Goal: Communication & Community: Participate in discussion

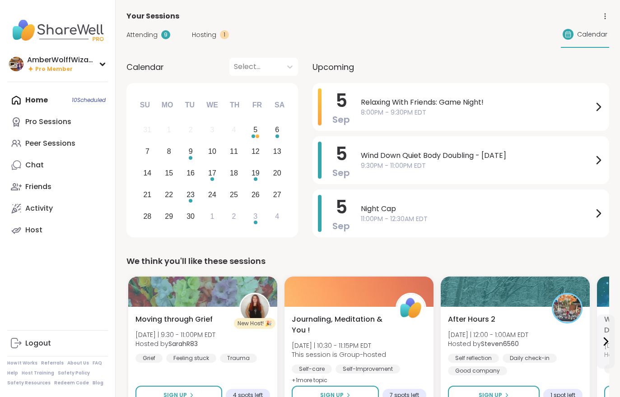
click at [215, 33] on div "Hosting 1" at bounding box center [210, 34] width 37 height 9
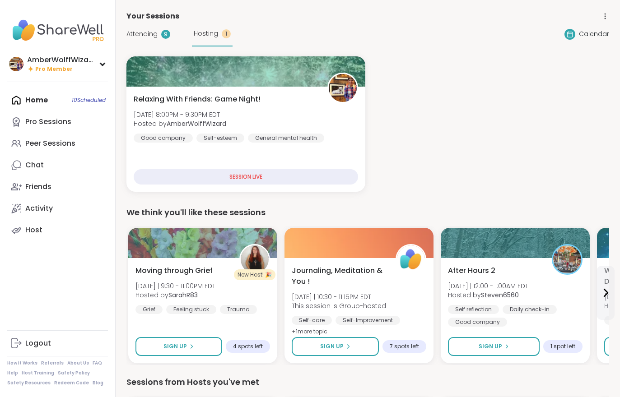
click at [140, 38] on span "Attending" at bounding box center [141, 33] width 31 height 9
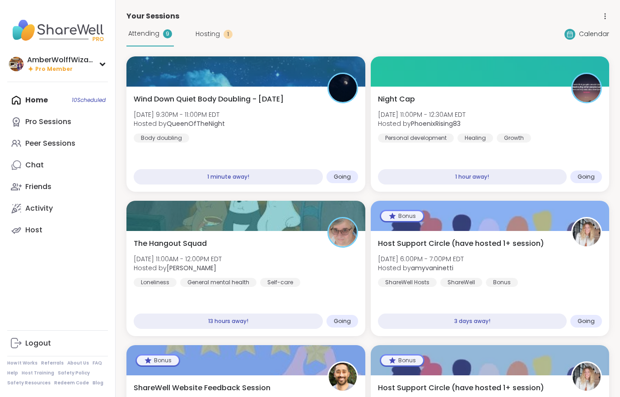
click at [304, 139] on div "Wind Down Quiet Body Doubling - [DATE] [DATE] 9:30PM - 11:00PM EDT Hosted by Qu…" at bounding box center [246, 118] width 224 height 49
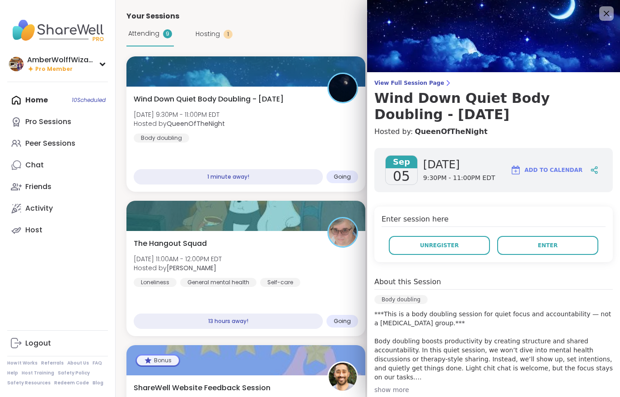
click at [547, 245] on span "Enter" at bounding box center [548, 246] width 20 height 8
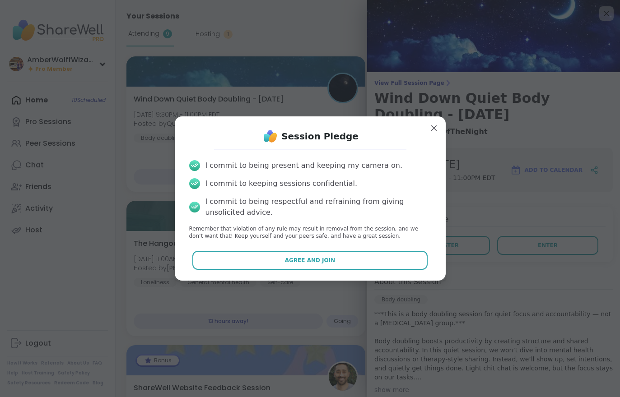
click at [383, 261] on button "Agree and Join" at bounding box center [309, 260] width 235 height 19
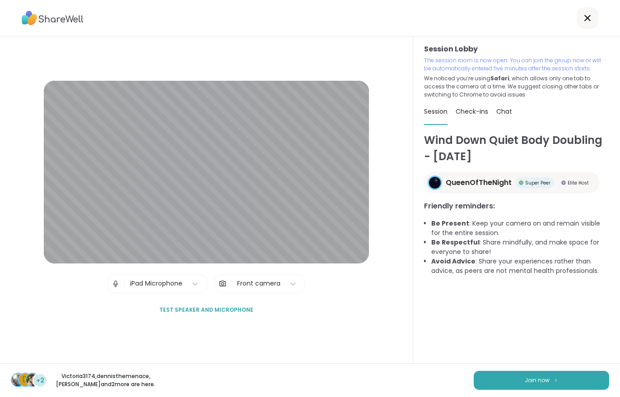
click at [533, 378] on span "Join now" at bounding box center [537, 381] width 25 height 8
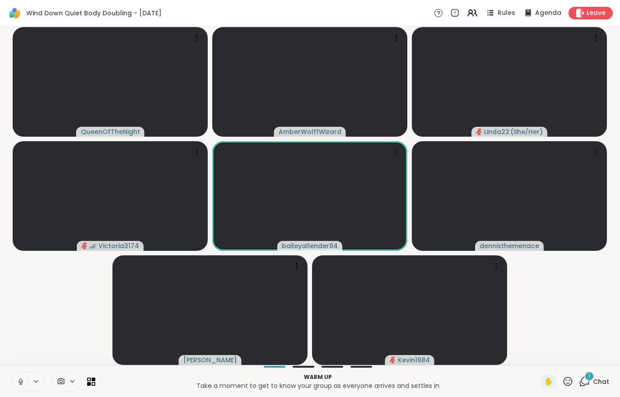
click at [593, 373] on div "1" at bounding box center [589, 377] width 10 height 10
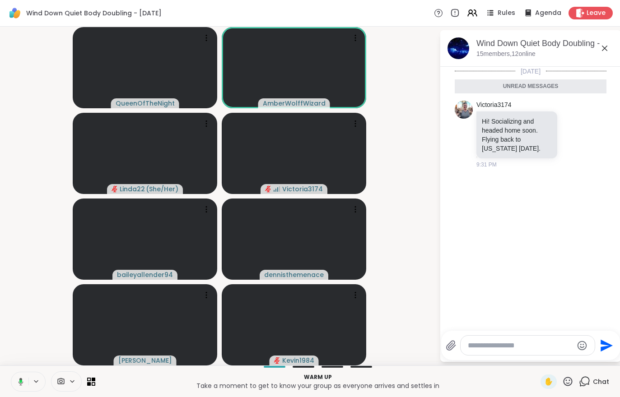
click at [602, 389] on div "Chat" at bounding box center [594, 382] width 30 height 14
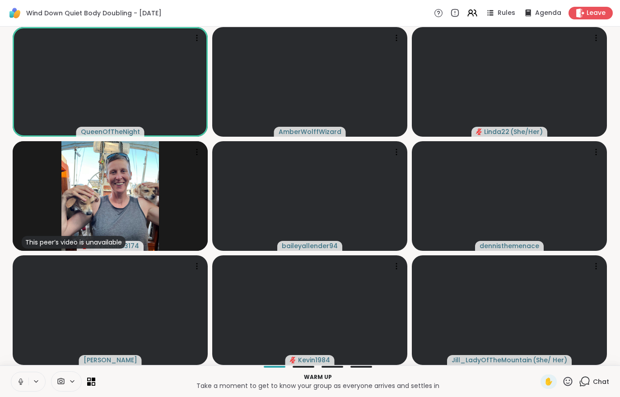
click at [596, 378] on span "Chat" at bounding box center [601, 382] width 16 height 9
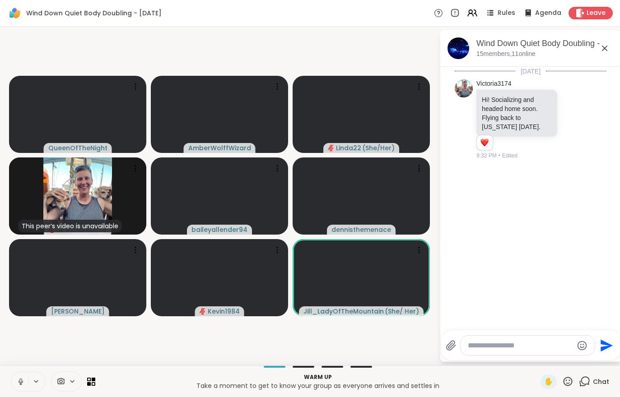
click at [24, 375] on button at bounding box center [19, 382] width 17 height 19
click at [432, 196] on icon at bounding box center [434, 192] width 4 height 7
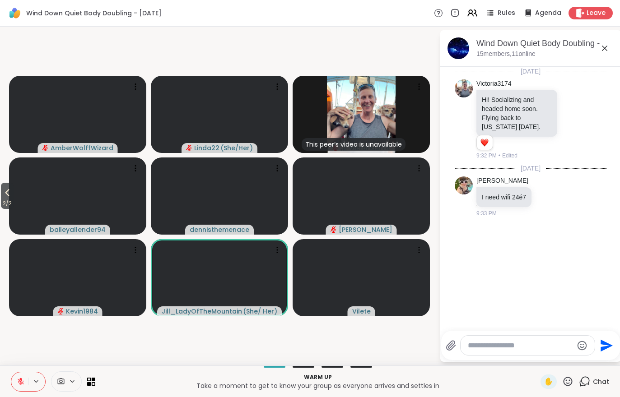
click at [26, 381] on button at bounding box center [19, 382] width 17 height 19
click at [551, 197] on icon at bounding box center [547, 196] width 8 height 9
click at [445, 187] on button "Select Reaction: Joy" at bounding box center [436, 182] width 18 height 18
click at [14, 204] on span "2 / 2" at bounding box center [7, 203] width 13 height 11
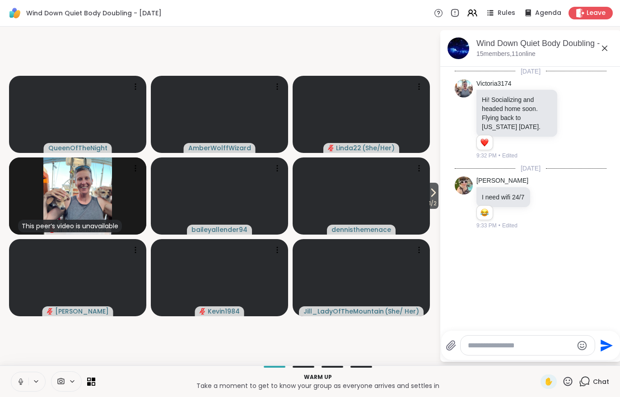
click at [20, 381] on icon at bounding box center [20, 381] width 2 height 4
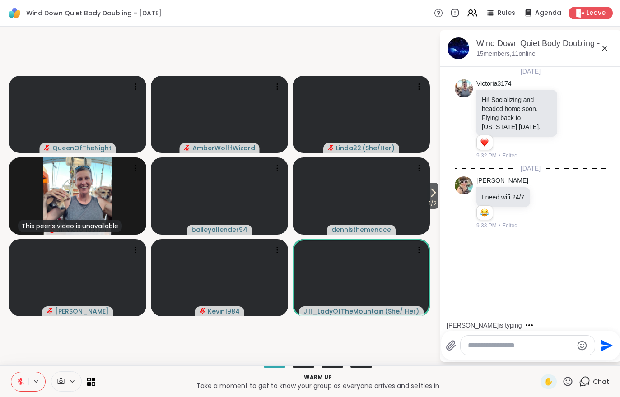
click at [431, 199] on span "1 / 2" at bounding box center [432, 203] width 11 height 11
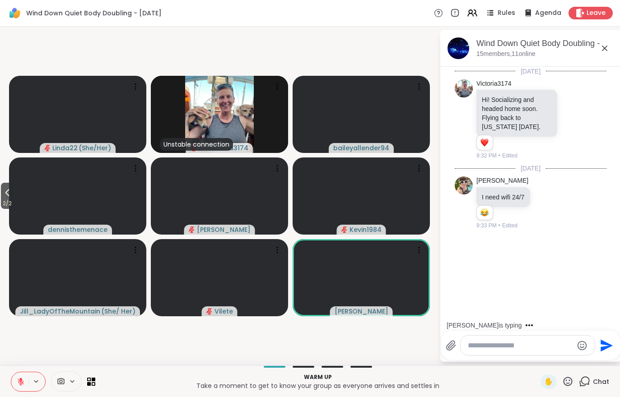
click at [25, 379] on button at bounding box center [19, 382] width 17 height 19
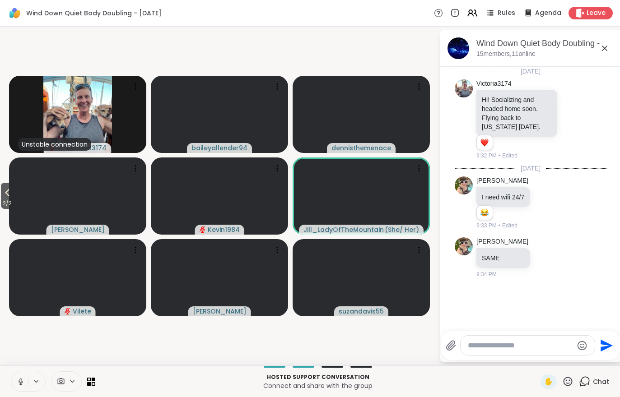
click at [14, 202] on span "2 / 2" at bounding box center [7, 203] width 13 height 11
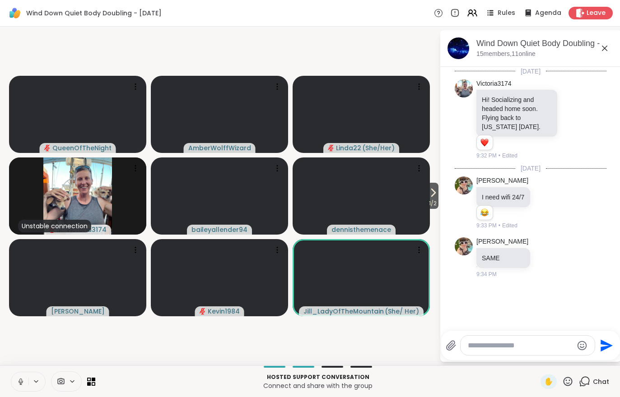
click at [25, 367] on div "Hosted support conversation Connect and share with the group ✋ Chat" at bounding box center [310, 382] width 620 height 32
click at [19, 384] on icon at bounding box center [21, 382] width 8 height 8
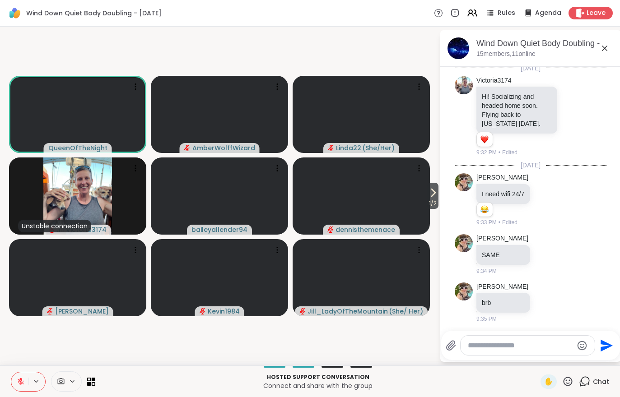
click at [13, 383] on button at bounding box center [19, 382] width 17 height 19
click at [0, 373] on div "Hosted support conversation Connect and share with the group ✋ Chat" at bounding box center [310, 382] width 620 height 32
click at [429, 194] on icon at bounding box center [433, 192] width 11 height 11
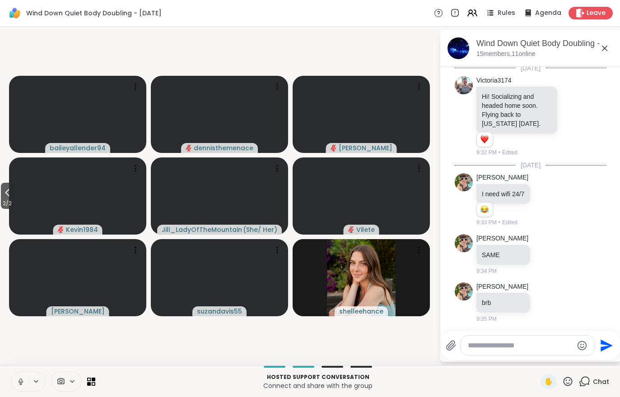
click at [21, 380] on icon at bounding box center [21, 382] width 8 height 8
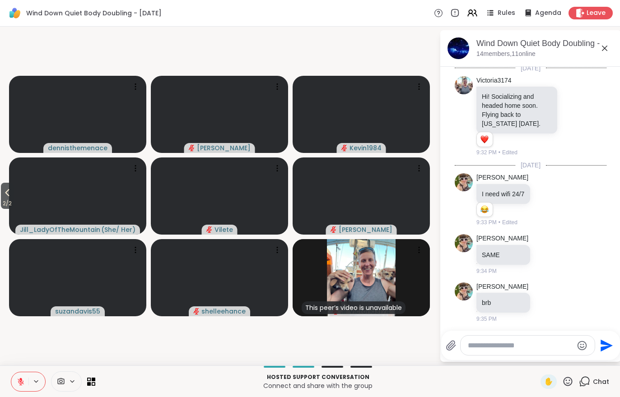
click at [11, 200] on span "2 / 2" at bounding box center [7, 203] width 13 height 11
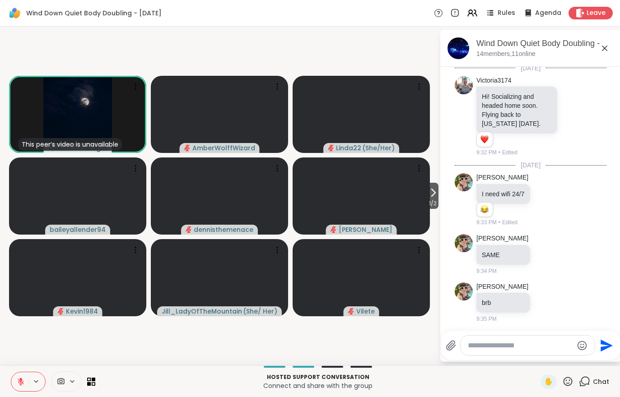
click at [14, 382] on button at bounding box center [19, 382] width 17 height 19
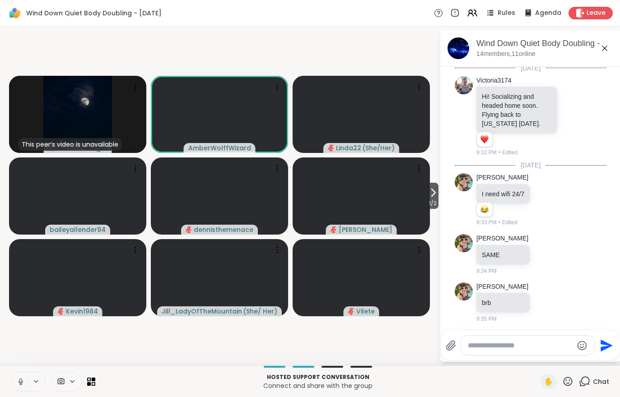
click at [431, 200] on span "1 / 2" at bounding box center [432, 203] width 11 height 11
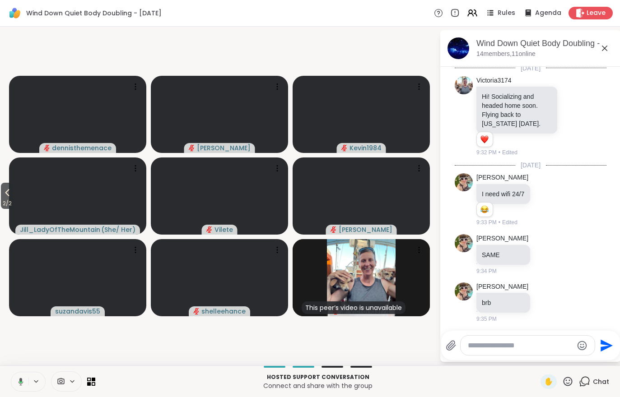
click at [9, 201] on span "2 / 2" at bounding box center [7, 203] width 13 height 11
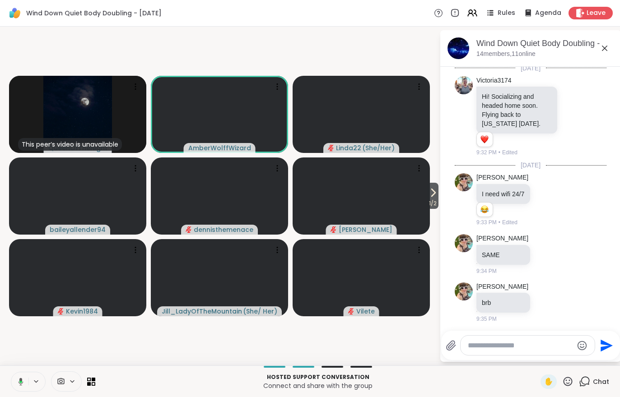
click at [472, 11] on icon at bounding box center [472, 13] width 11 height 11
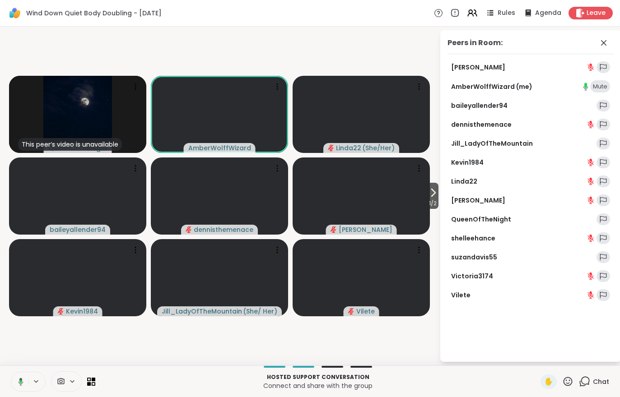
click at [507, 17] on span "Rules" at bounding box center [507, 13] width 18 height 9
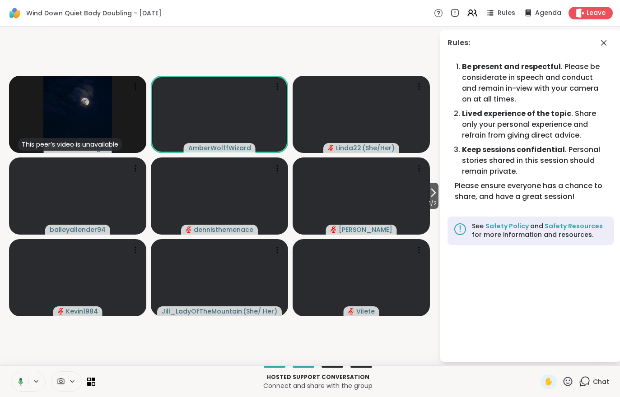
click at [434, 196] on icon at bounding box center [433, 192] width 11 height 11
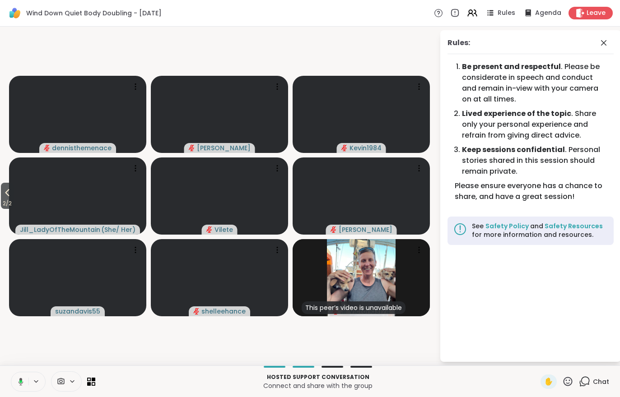
click at [9, 199] on span "2 / 2" at bounding box center [7, 203] width 13 height 11
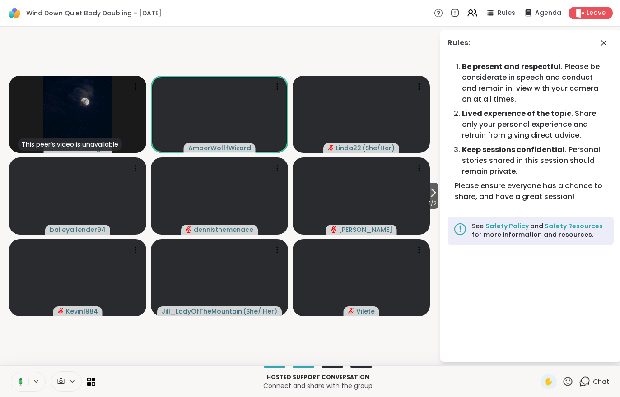
click at [433, 198] on icon at bounding box center [433, 192] width 11 height 11
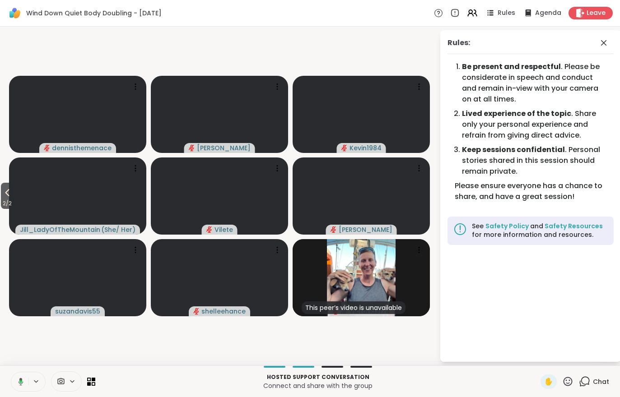
click at [3, 198] on icon at bounding box center [7, 192] width 11 height 11
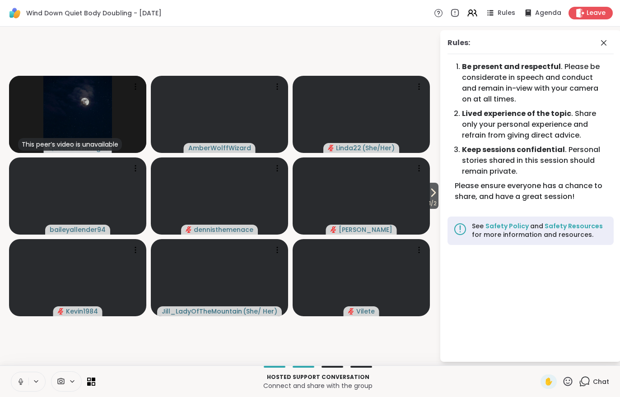
click at [434, 201] on span "1 / 2" at bounding box center [432, 203] width 11 height 11
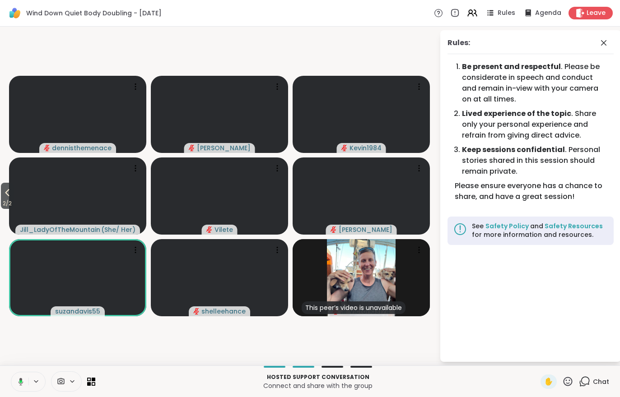
click at [6, 198] on icon at bounding box center [7, 192] width 11 height 11
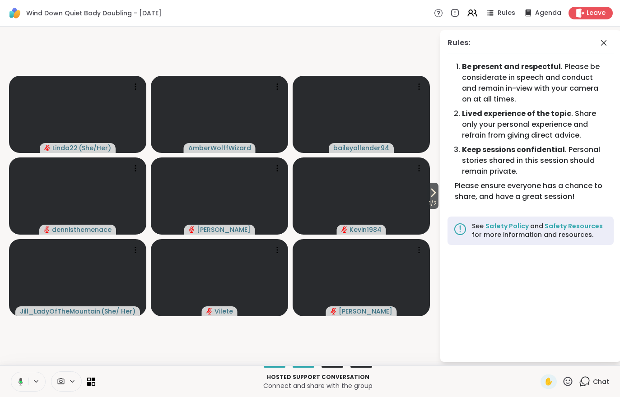
click at [428, 200] on span "1 / 2" at bounding box center [432, 203] width 11 height 11
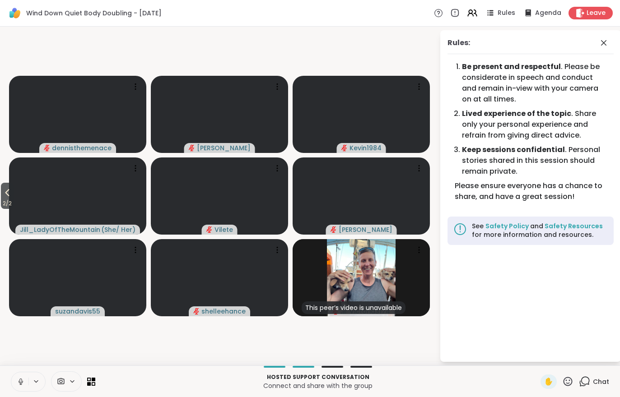
click at [4, 197] on icon at bounding box center [7, 192] width 11 height 11
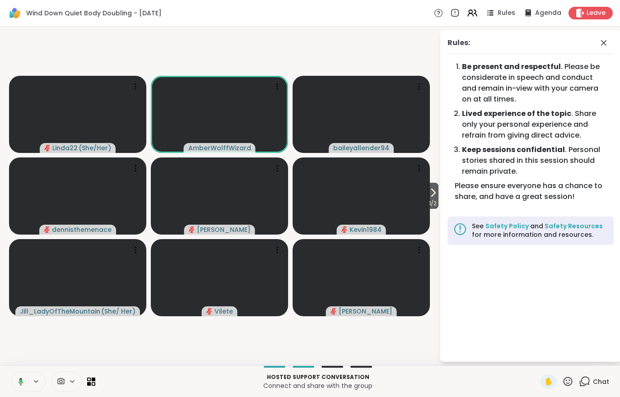
click at [434, 201] on span "1 / 2" at bounding box center [432, 203] width 11 height 11
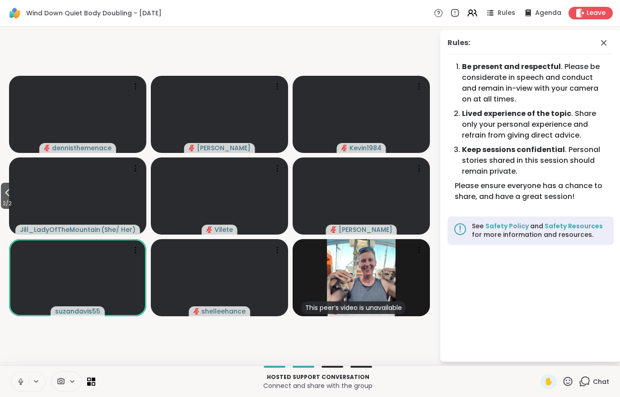
click at [67, 376] on div at bounding box center [66, 382] width 31 height 20
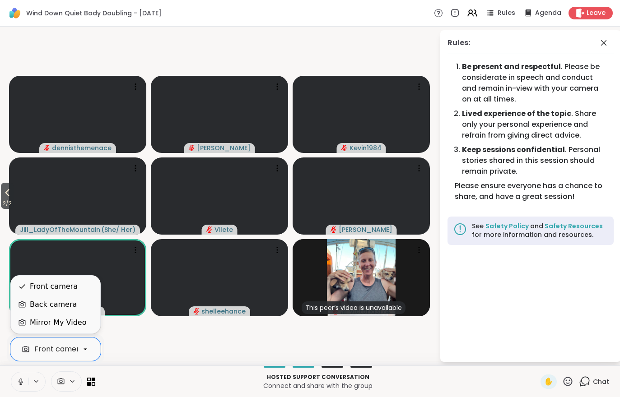
click at [54, 305] on div "Back camera" at bounding box center [53, 304] width 47 height 11
click at [53, 286] on div "Front camera" at bounding box center [54, 286] width 48 height 11
click at [56, 329] on div "Mirror My Video" at bounding box center [55, 323] width 89 height 18
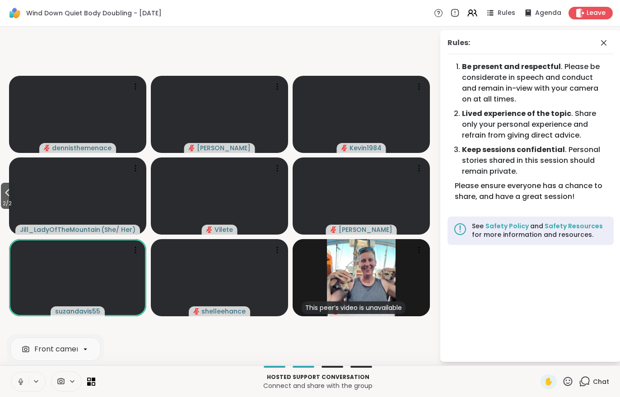
click at [6, 201] on span "2 / 2" at bounding box center [7, 203] width 13 height 11
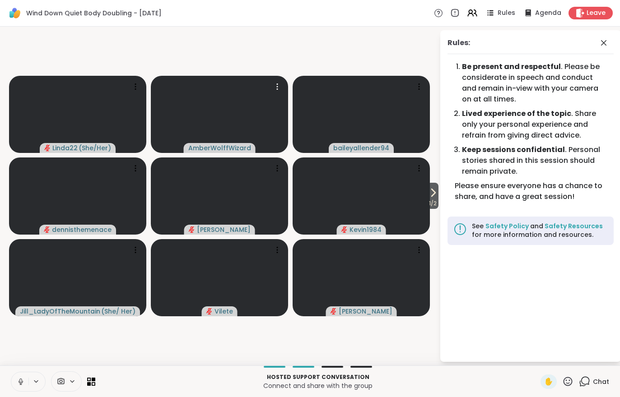
click at [185, 113] on video at bounding box center [219, 114] width 137 height 77
click at [201, 117] on div "View Profile" at bounding box center [220, 114] width 70 height 14
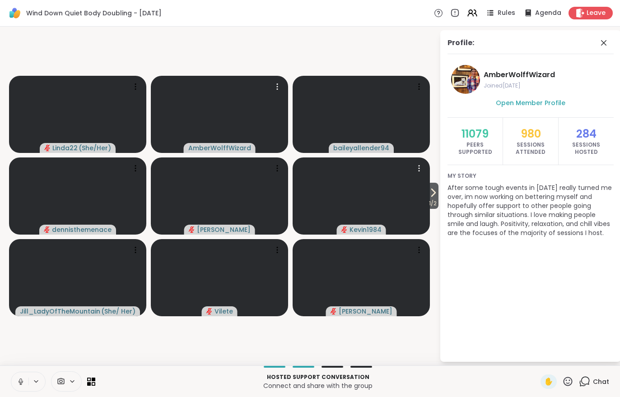
click at [424, 203] on video at bounding box center [361, 196] width 137 height 77
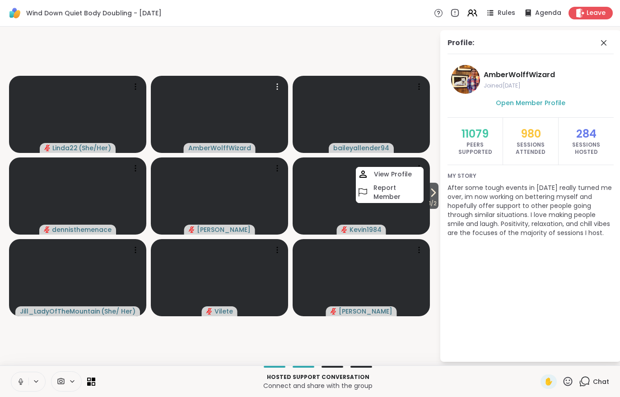
click at [510, 321] on div "Profile: AmberWolffWizard Joined [DATE] Open Member Profile 11079 Peers Support…" at bounding box center [530, 196] width 181 height 332
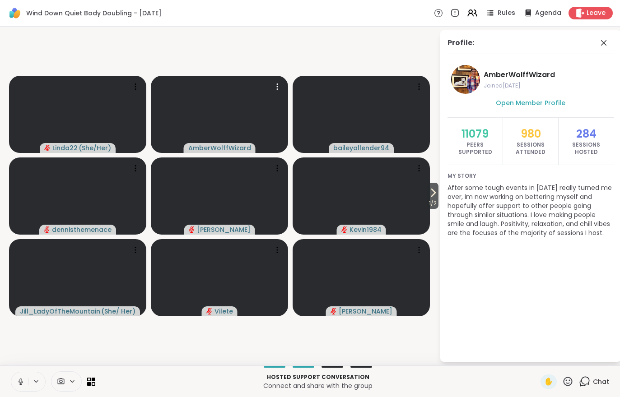
click at [433, 190] on icon at bounding box center [433, 192] width 11 height 11
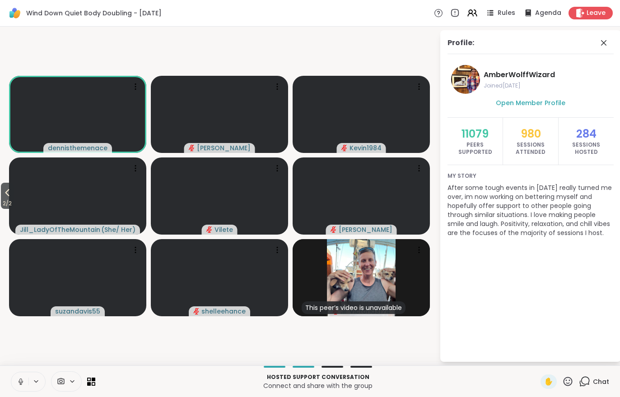
click at [9, 196] on icon at bounding box center [7, 192] width 11 height 11
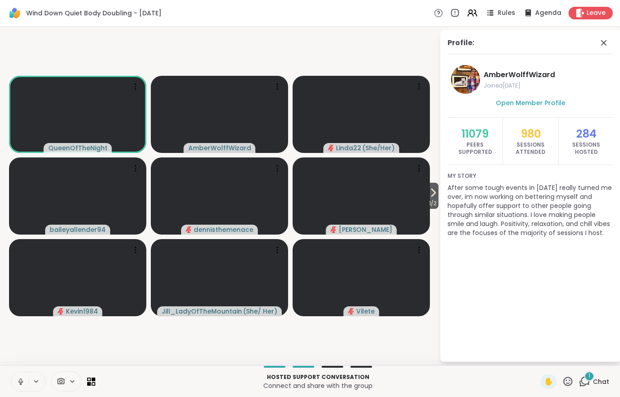
click at [596, 379] on span "Chat" at bounding box center [601, 382] width 16 height 9
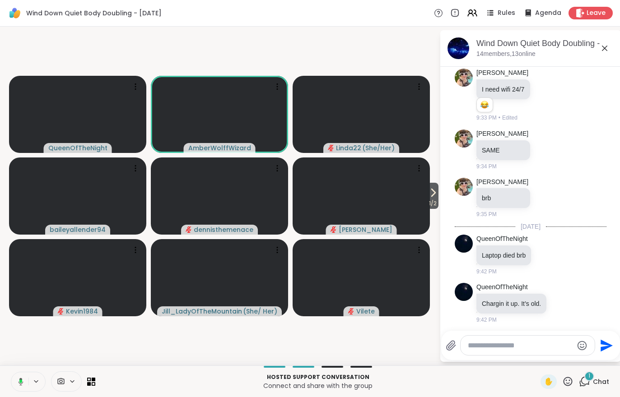
scroll to position [156, 0]
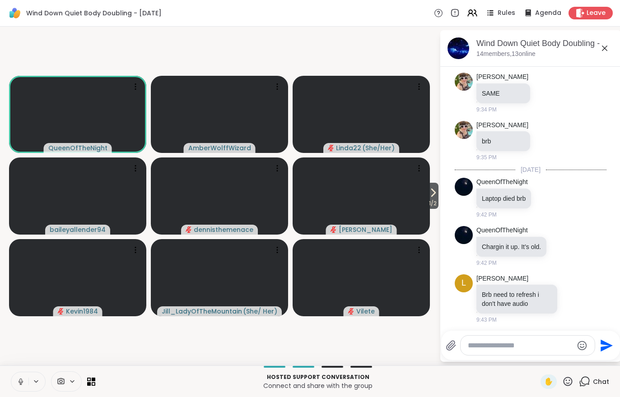
click at [14, 376] on button at bounding box center [19, 382] width 17 height 19
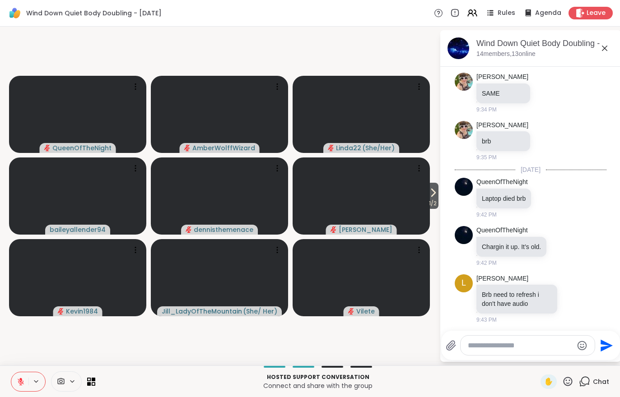
click at [431, 200] on span "1 / 2" at bounding box center [432, 203] width 11 height 11
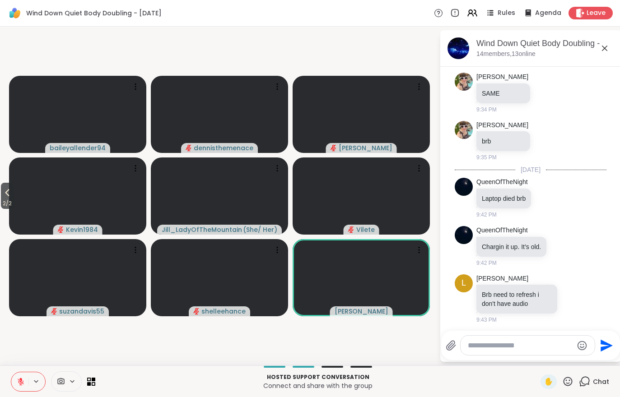
click at [14, 375] on button at bounding box center [19, 382] width 17 height 19
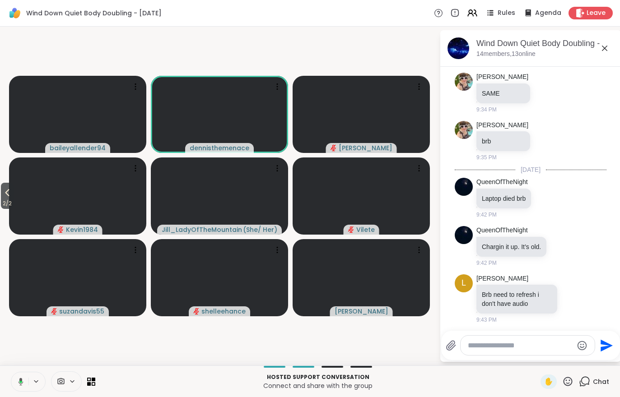
click at [13, 199] on span "2 / 2" at bounding box center [7, 203] width 13 height 11
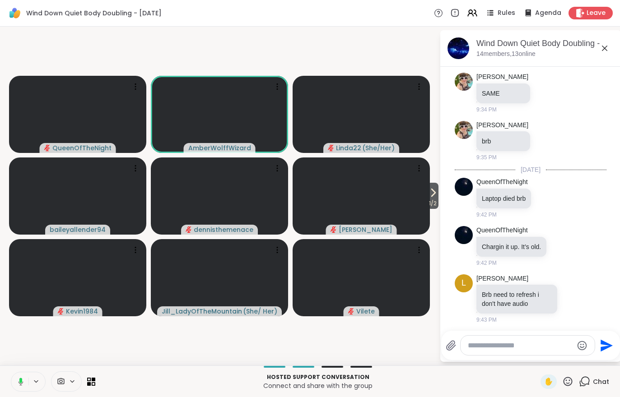
click at [21, 391] on button at bounding box center [19, 382] width 19 height 19
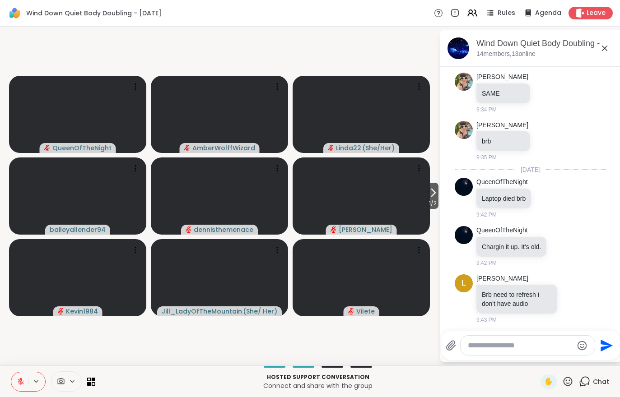
click at [12, 382] on button at bounding box center [19, 382] width 17 height 19
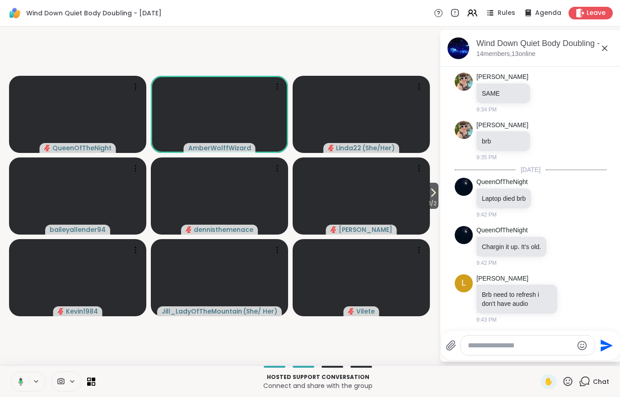
click at [437, 200] on span "1 / 2" at bounding box center [432, 203] width 11 height 11
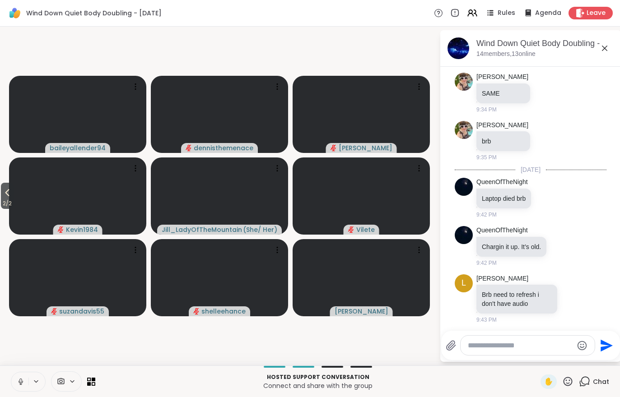
click at [3, 192] on icon at bounding box center [7, 192] width 11 height 11
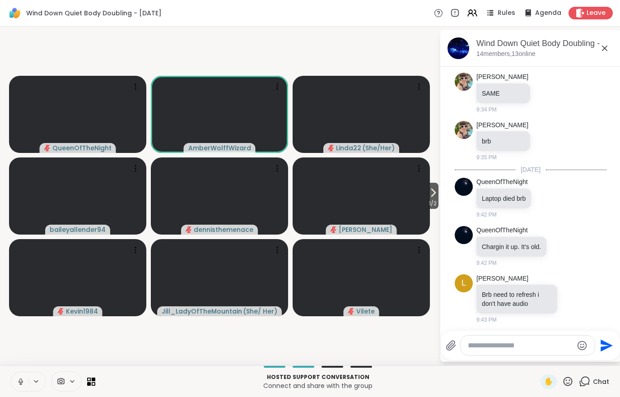
click at [430, 201] on span "1 / 2" at bounding box center [432, 203] width 11 height 11
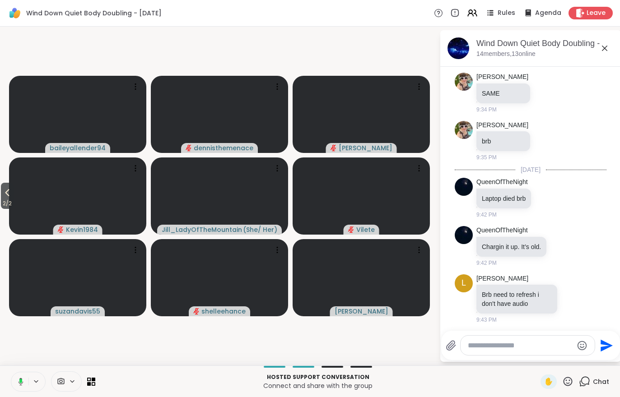
click at [14, 195] on button "2 / 2" at bounding box center [7, 196] width 13 height 26
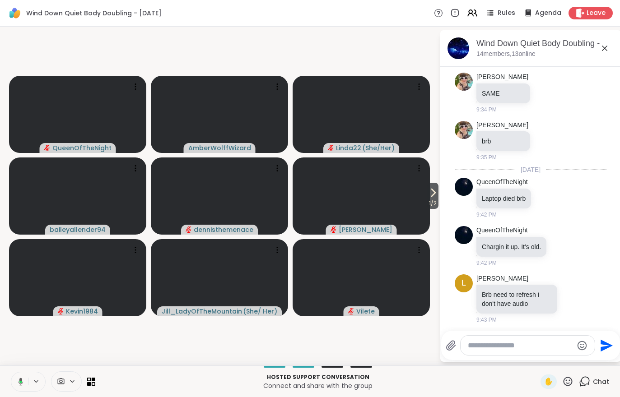
click at [428, 198] on icon at bounding box center [433, 192] width 11 height 11
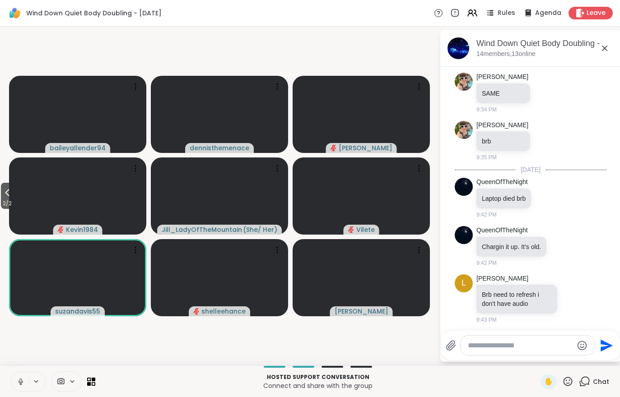
click at [3, 193] on icon at bounding box center [7, 192] width 11 height 11
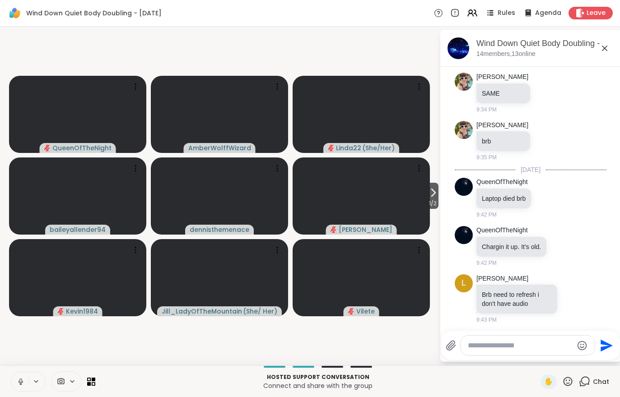
click at [429, 201] on span "1 / 2" at bounding box center [432, 203] width 11 height 11
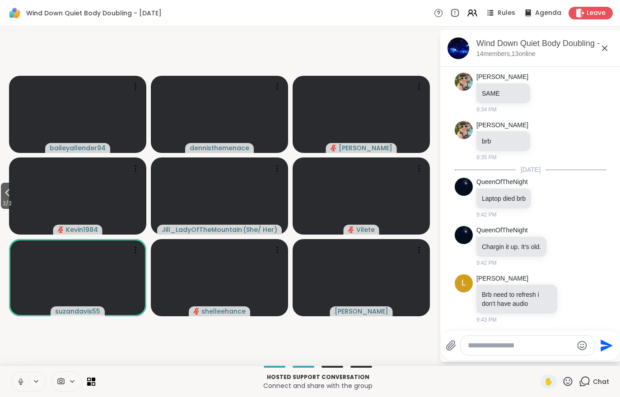
click at [5, 202] on span "2 / 2" at bounding box center [7, 203] width 13 height 11
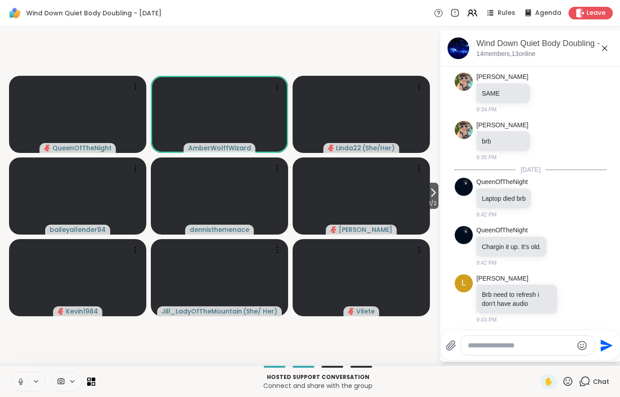
click at [436, 200] on span "1 / 2" at bounding box center [432, 203] width 11 height 11
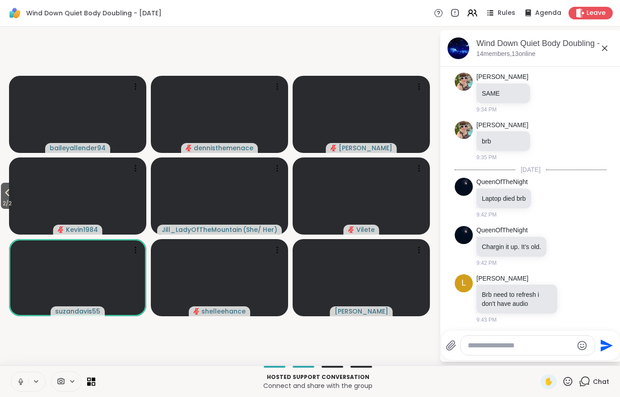
click at [5, 200] on span "2 / 2" at bounding box center [7, 203] width 13 height 11
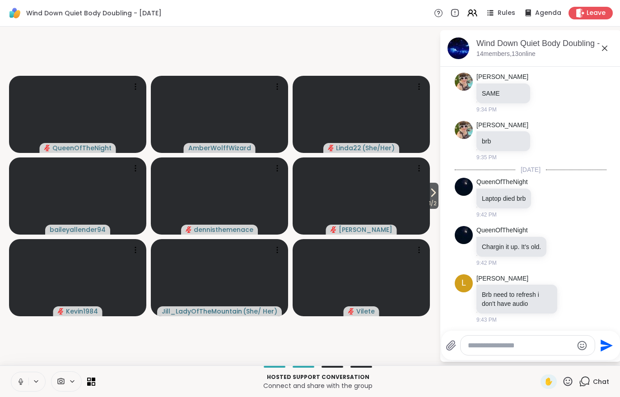
click at [436, 209] on span "1 / 2" at bounding box center [432, 203] width 11 height 11
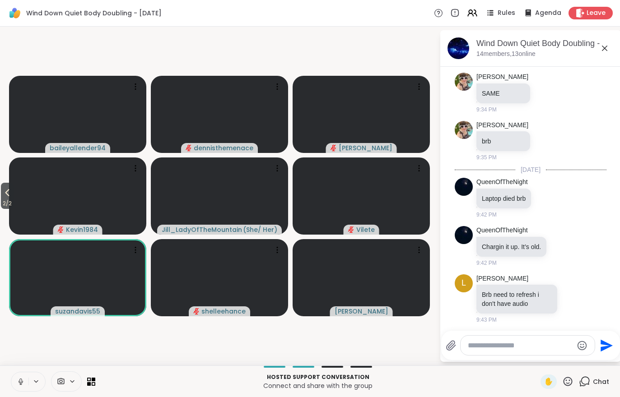
click at [5, 208] on span "2 / 2" at bounding box center [7, 203] width 13 height 11
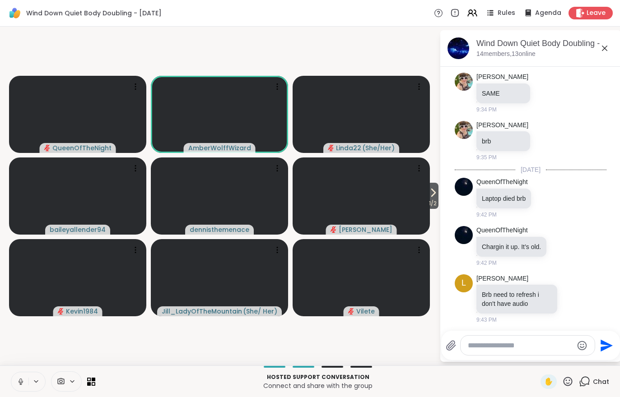
click at [430, 198] on icon at bounding box center [433, 192] width 11 height 11
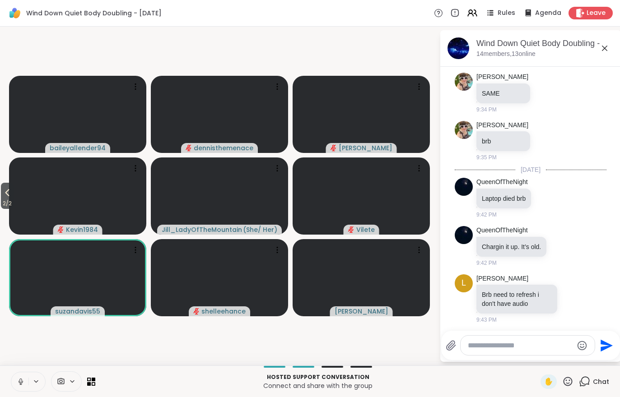
click at [9, 192] on icon at bounding box center [7, 192] width 11 height 11
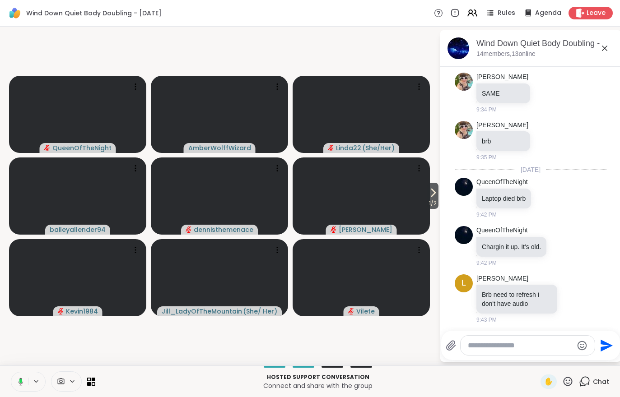
click at [438, 198] on button "1 / 2" at bounding box center [432, 196] width 11 height 26
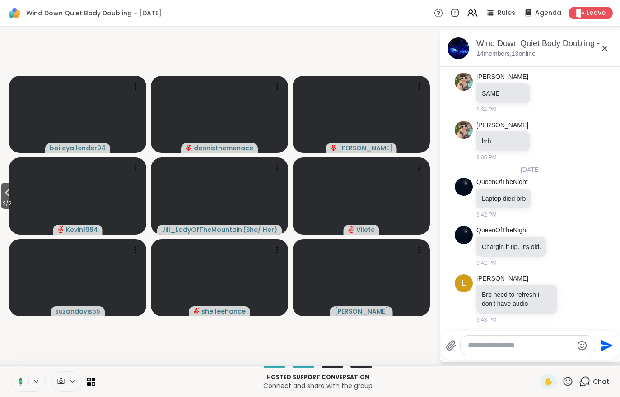
click at [11, 196] on icon at bounding box center [7, 192] width 11 height 11
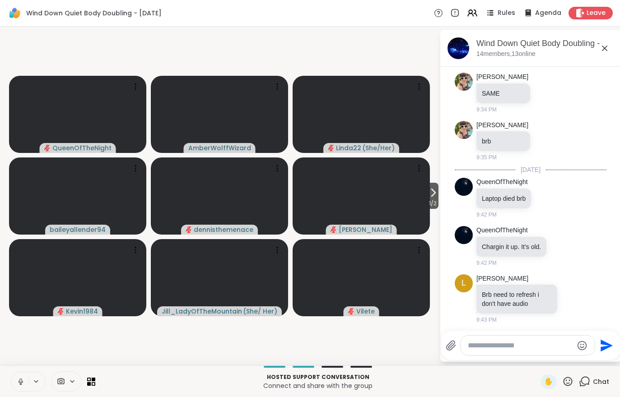
click at [432, 192] on icon at bounding box center [434, 192] width 4 height 7
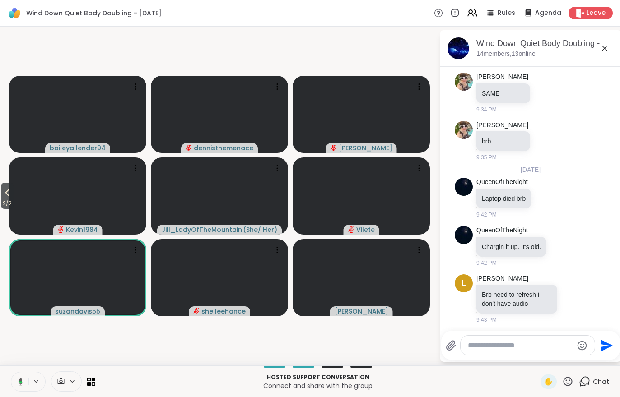
click at [1, 196] on button "2 / 2" at bounding box center [7, 196] width 13 height 26
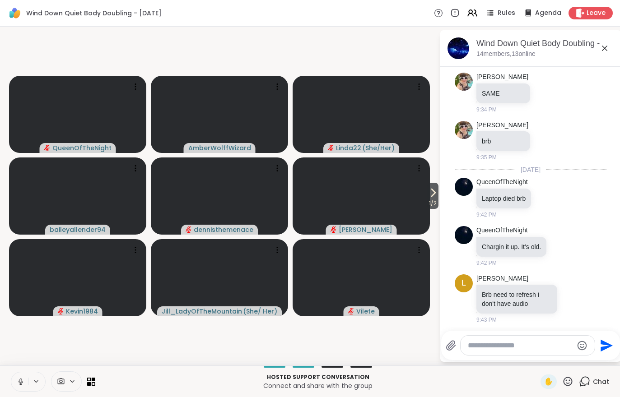
click at [442, 214] on div "[DATE] Victoria3174 Hi! Socializing and headed home soon. Flying back to [US_ST…" at bounding box center [530, 119] width 181 height 417
click at [437, 197] on icon at bounding box center [433, 192] width 11 height 11
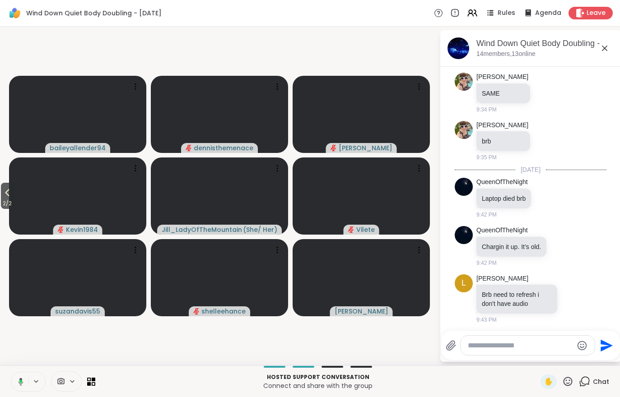
click at [2, 189] on button "2 / 2" at bounding box center [7, 196] width 13 height 26
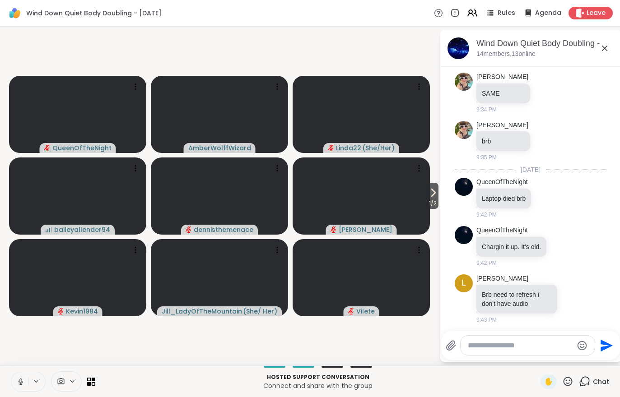
click at [435, 199] on span "1 / 2" at bounding box center [432, 203] width 11 height 11
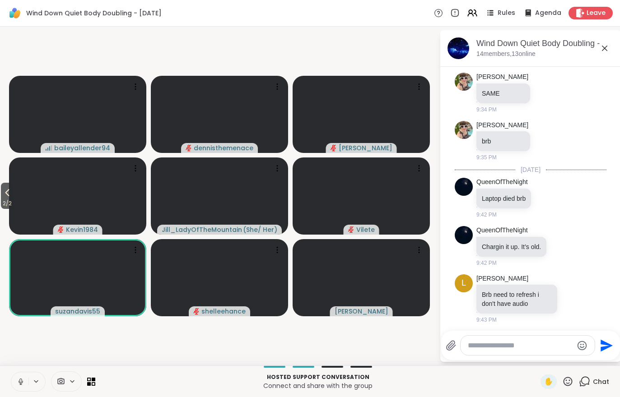
click at [21, 374] on button at bounding box center [19, 382] width 17 height 19
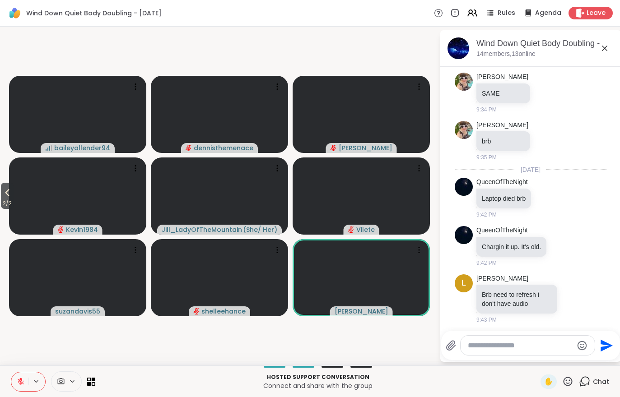
click at [5, 200] on span "2 / 2" at bounding box center [7, 203] width 13 height 11
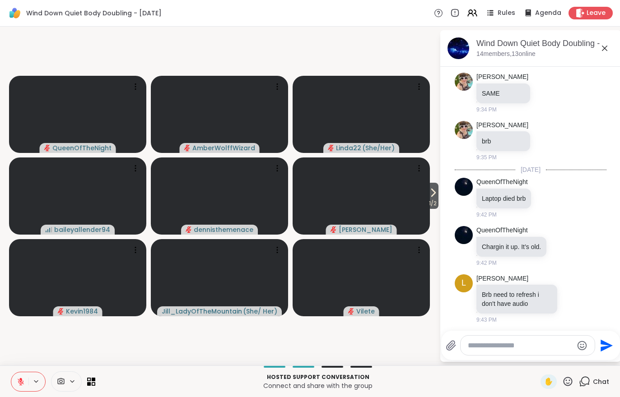
click at [17, 377] on button at bounding box center [19, 382] width 17 height 19
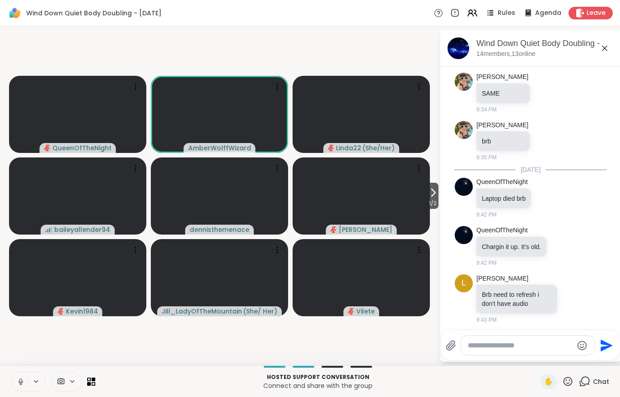
click at [438, 195] on button "1 / 2" at bounding box center [432, 196] width 11 height 26
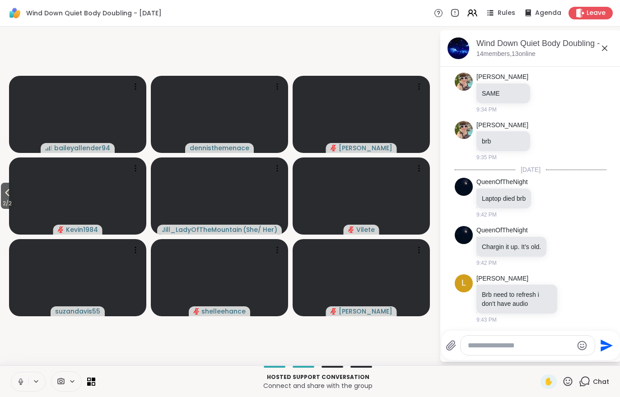
click at [3, 201] on span "2 / 2" at bounding box center [7, 203] width 13 height 11
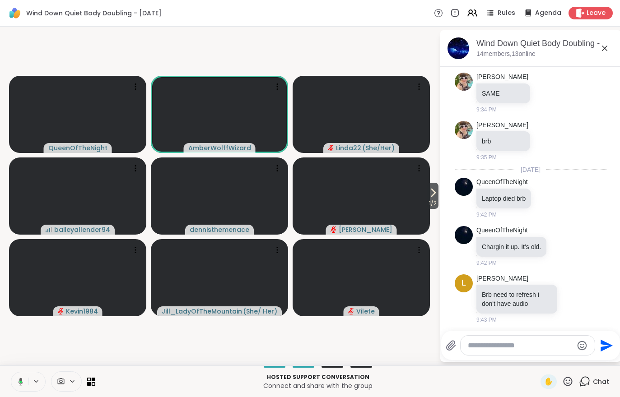
click at [428, 196] on icon at bounding box center [433, 192] width 11 height 11
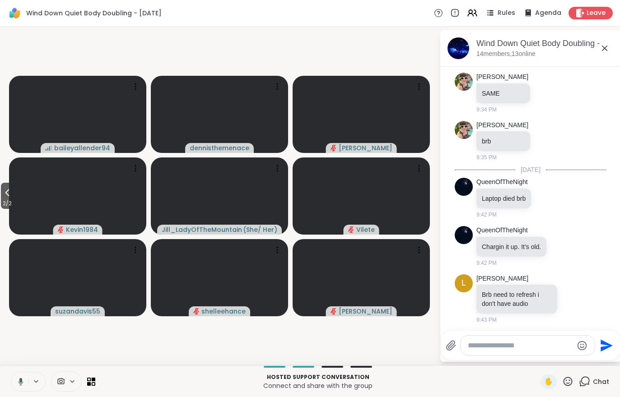
click at [14, 200] on span "2 / 2" at bounding box center [7, 203] width 13 height 11
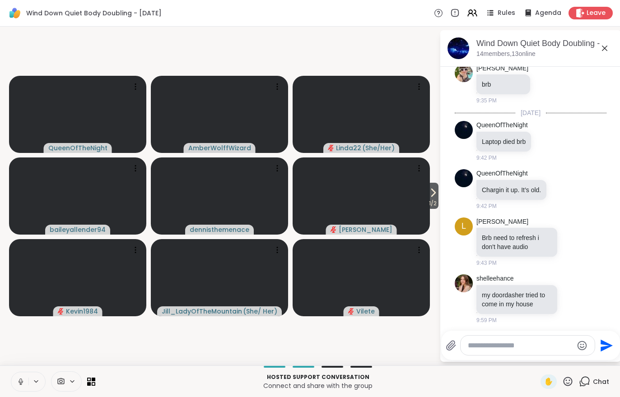
scroll to position [302, 0]
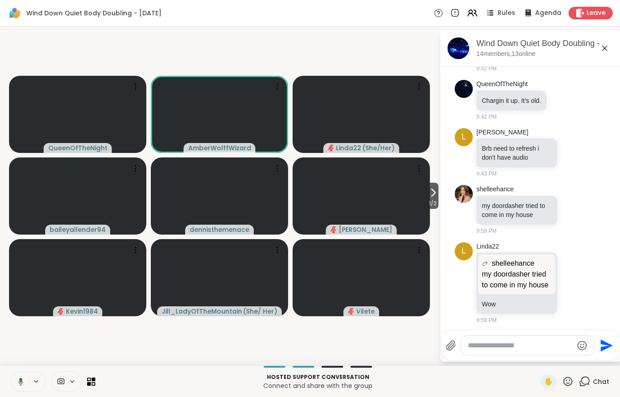
click at [437, 194] on icon at bounding box center [433, 192] width 11 height 11
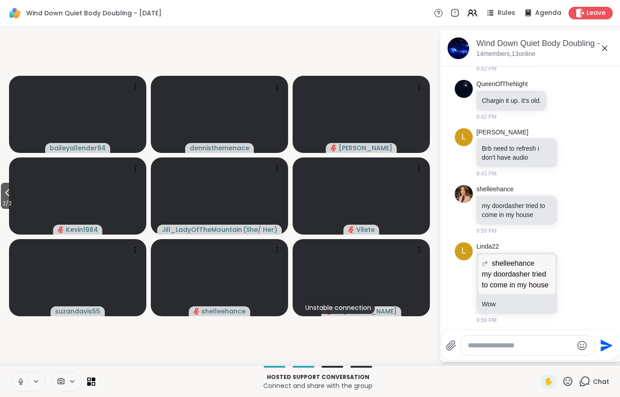
click at [5, 196] on icon at bounding box center [7, 192] width 11 height 11
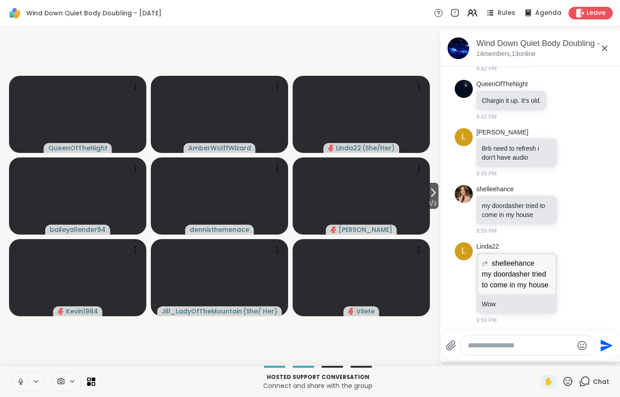
scroll to position [554, 0]
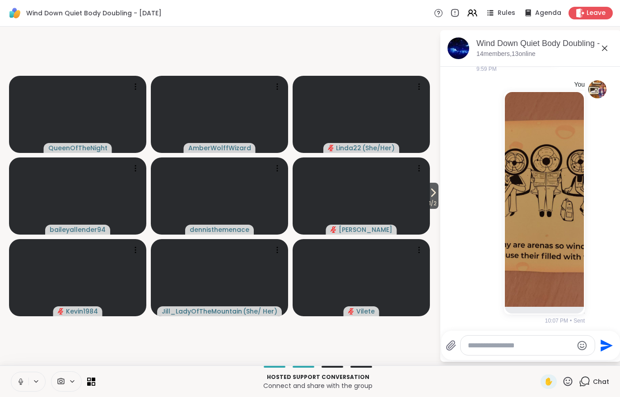
click at [434, 191] on icon at bounding box center [433, 192] width 11 height 11
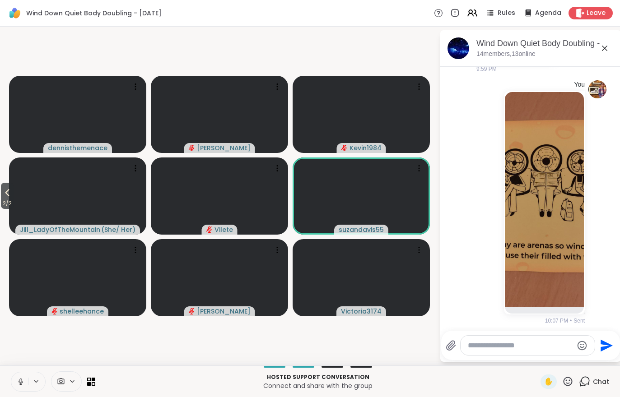
click at [17, 390] on button at bounding box center [19, 382] width 17 height 19
click at [4, 193] on icon at bounding box center [7, 192] width 11 height 11
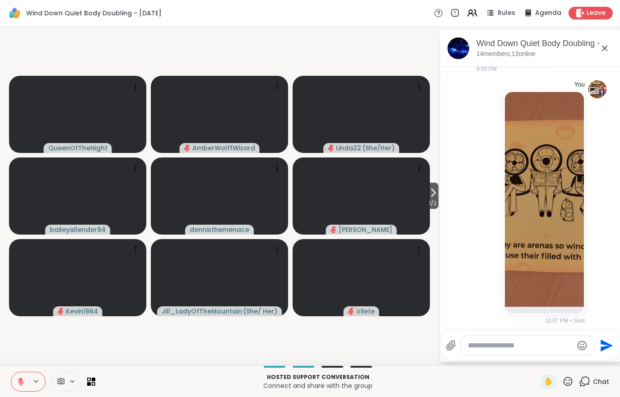
click at [21, 382] on icon at bounding box center [21, 382] width 6 height 6
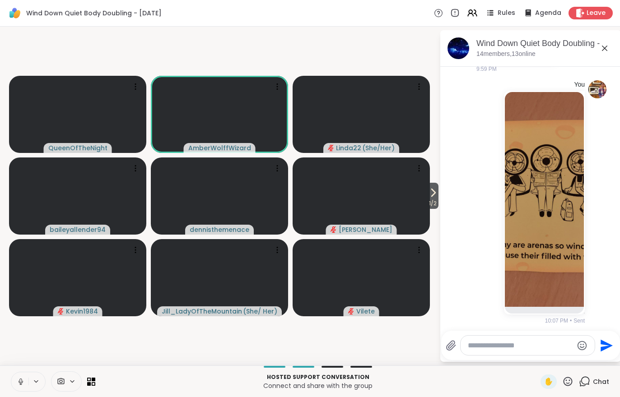
click at [432, 191] on icon at bounding box center [434, 192] width 4 height 7
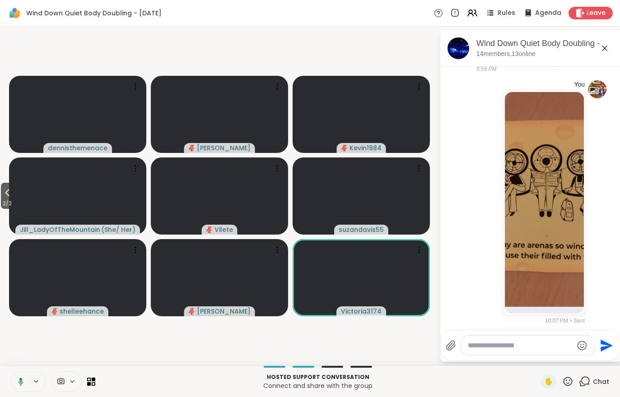
click at [7, 194] on icon at bounding box center [7, 193] width 4 height 7
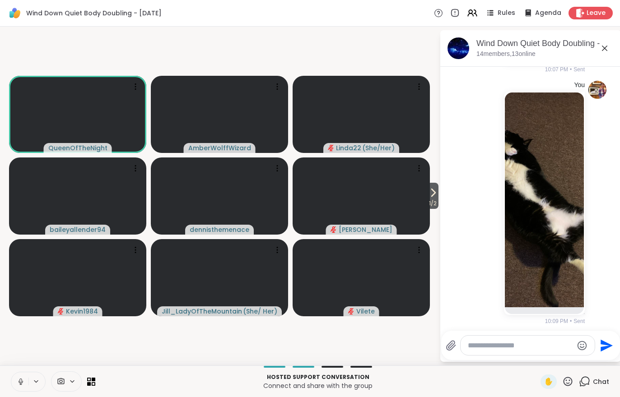
scroll to position [818, 0]
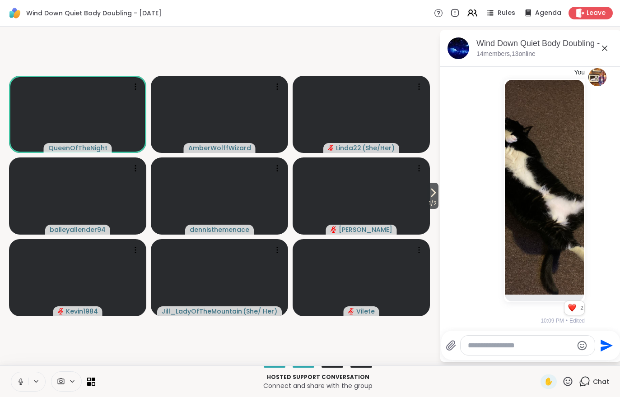
click at [473, 263] on div "You 2 2 2 10:09 PM • Edited" at bounding box center [531, 197] width 152 height 265
click at [19, 388] on button at bounding box center [19, 382] width 17 height 19
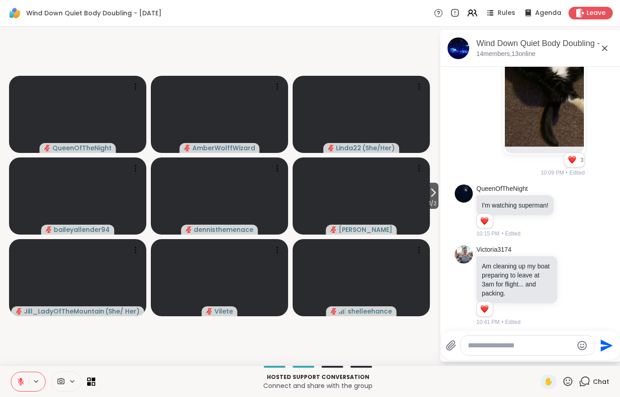
scroll to position [1077, 0]
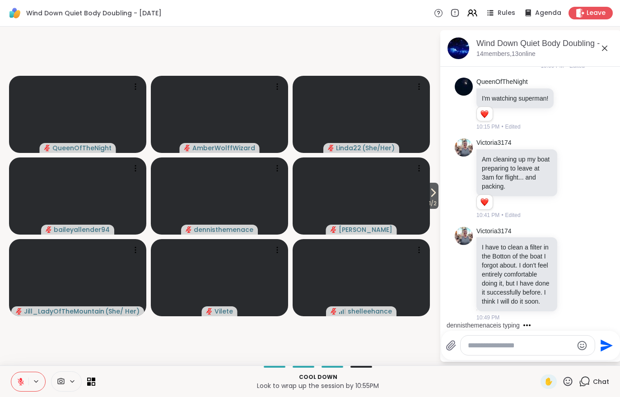
click at [592, 16] on span "Leave" at bounding box center [596, 13] width 19 height 9
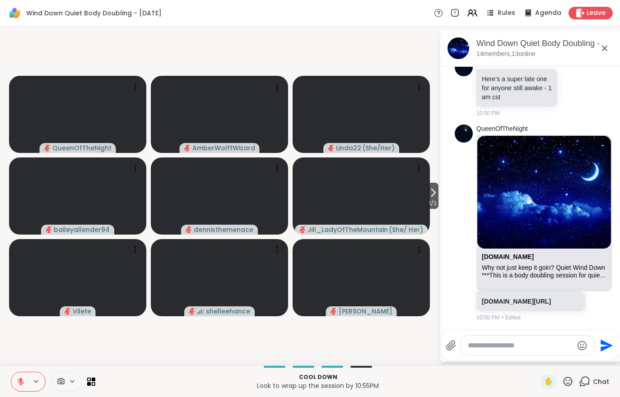
scroll to position [1421, 0]
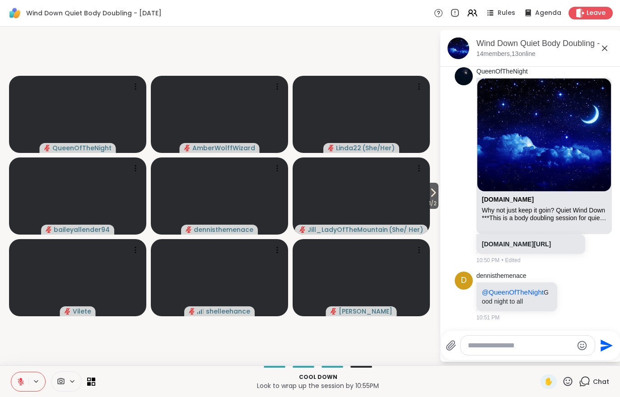
click at [600, 17] on span "Leave" at bounding box center [596, 13] width 19 height 9
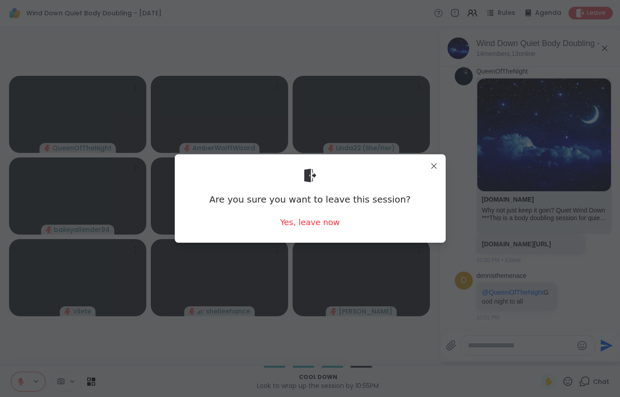
click at [313, 224] on div "Yes, leave now" at bounding box center [310, 222] width 60 height 11
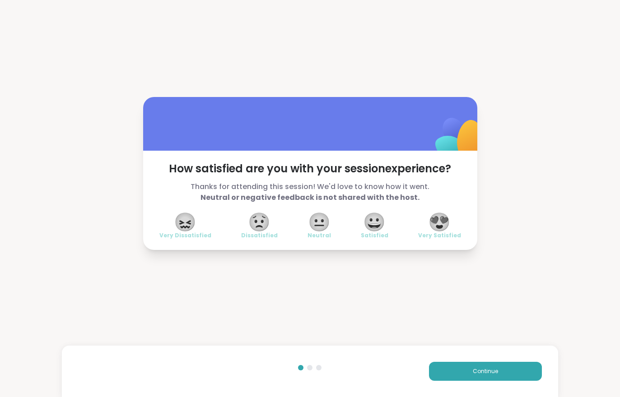
click at [483, 366] on button "Continue" at bounding box center [485, 371] width 113 height 19
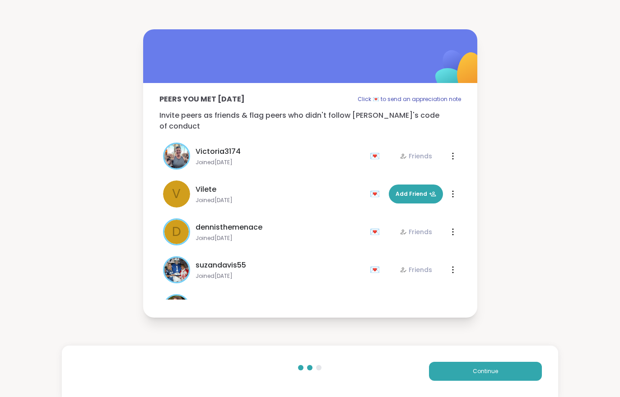
click at [483, 376] on button "Continue" at bounding box center [485, 371] width 113 height 19
click at [482, 376] on button "Continue" at bounding box center [485, 371] width 113 height 19
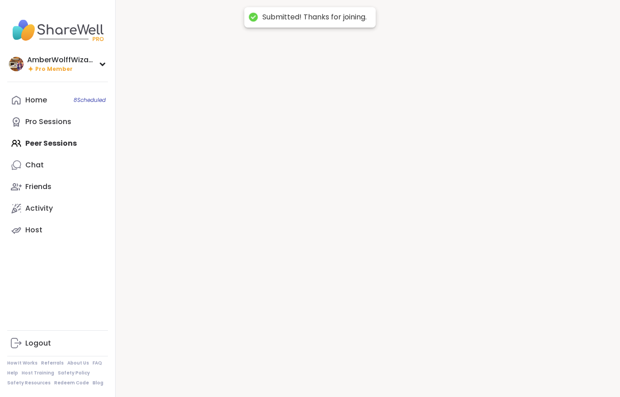
click at [481, 372] on div at bounding box center [368, 198] width 504 height 397
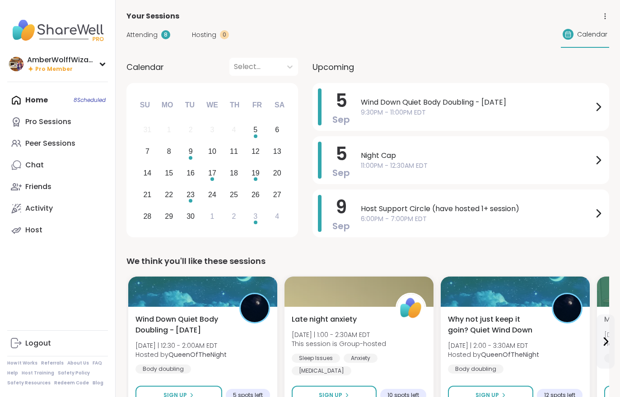
click at [145, 37] on span "Attending" at bounding box center [141, 34] width 31 height 9
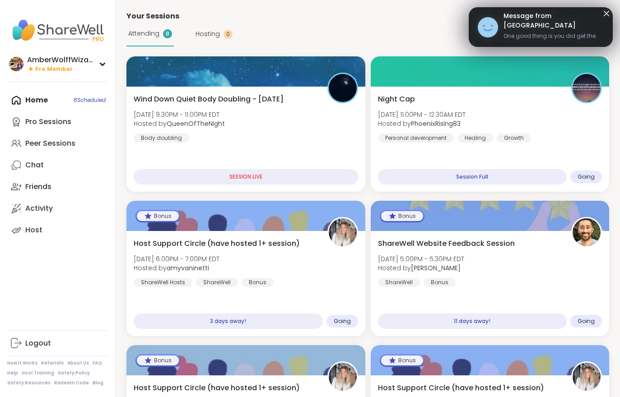
click at [428, 150] on div "Night Cap Fri, Sep 05 | 11:00PM - 12:30AM EDT Hosted by PhoenixRising83 Persona…" at bounding box center [490, 139] width 239 height 105
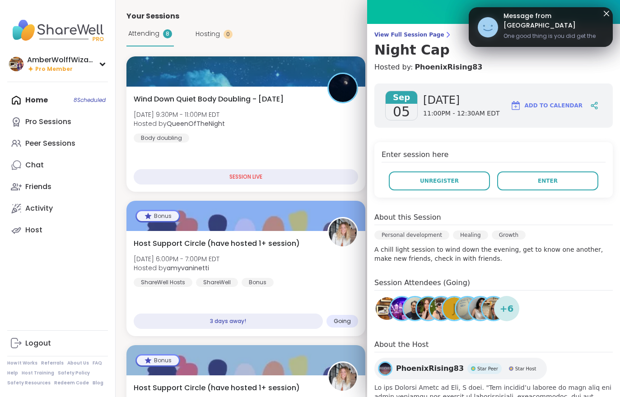
scroll to position [45, 0]
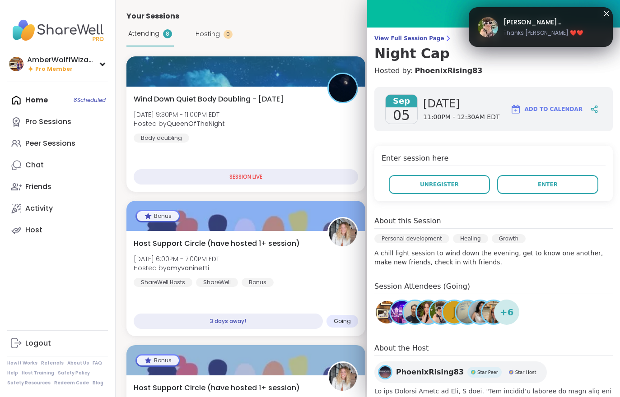
click at [515, 193] on button "Enter" at bounding box center [547, 184] width 101 height 19
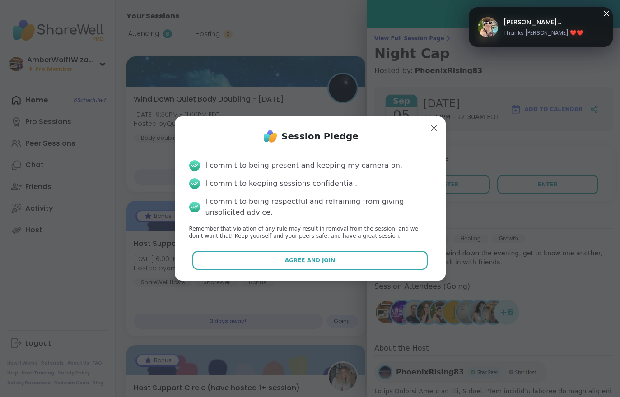
click at [332, 255] on button "Agree and Join" at bounding box center [309, 260] width 235 height 19
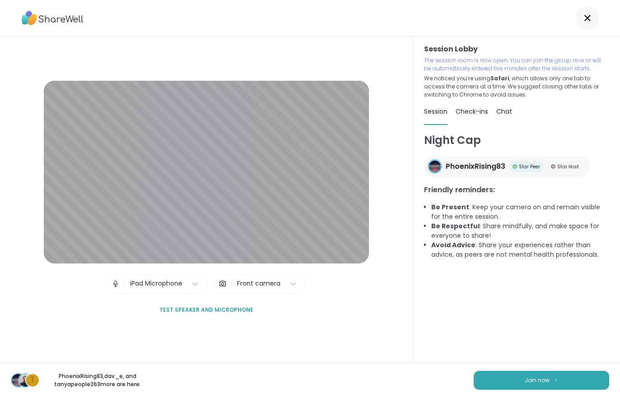
click at [525, 373] on button "Join now" at bounding box center [541, 380] width 135 height 19
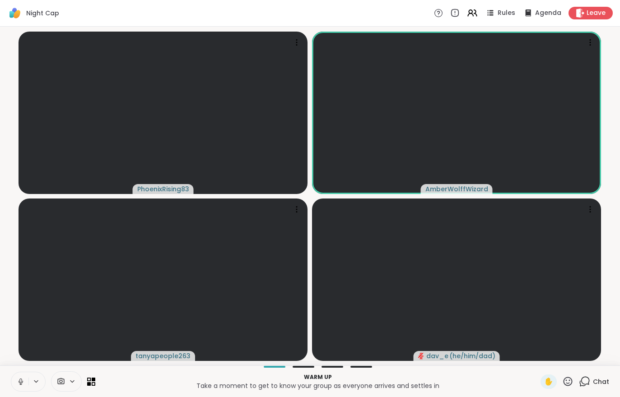
click at [18, 390] on button at bounding box center [19, 382] width 17 height 19
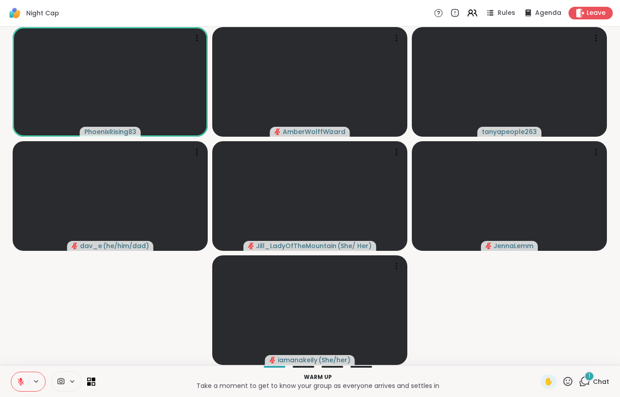
click at [605, 382] on span "Chat" at bounding box center [601, 382] width 16 height 9
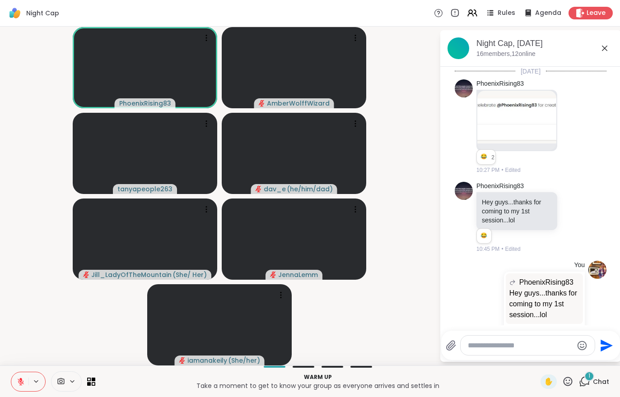
scroll to position [206, 0]
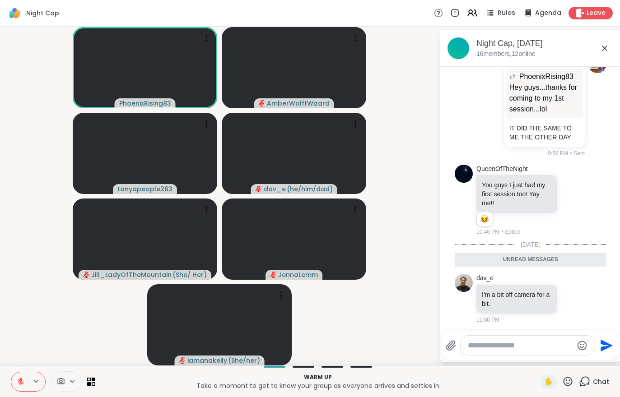
click at [16, 380] on button at bounding box center [19, 382] width 17 height 19
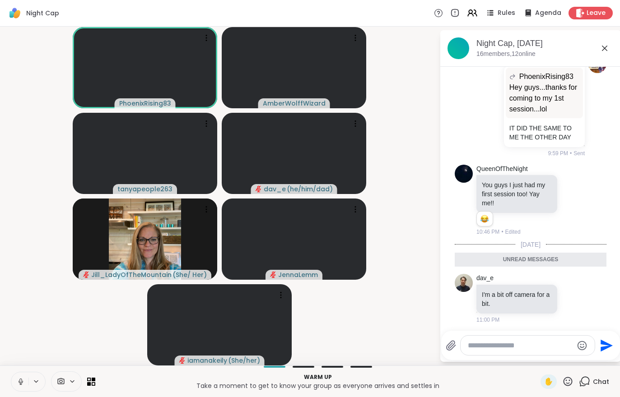
click at [20, 377] on button at bounding box center [19, 382] width 17 height 19
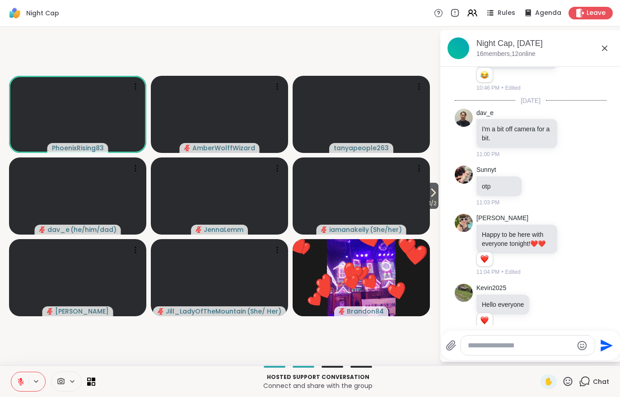
scroll to position [363, 0]
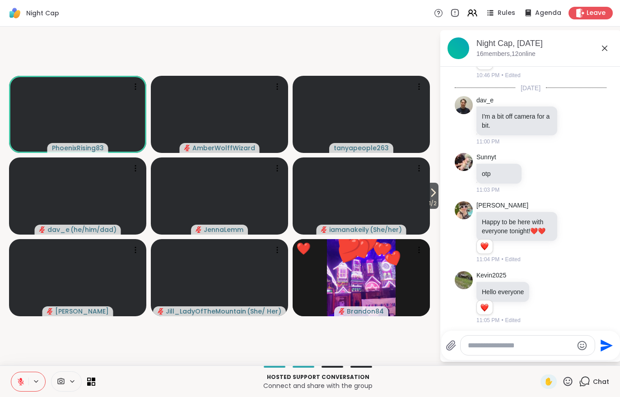
click at [432, 196] on icon at bounding box center [434, 192] width 4 height 7
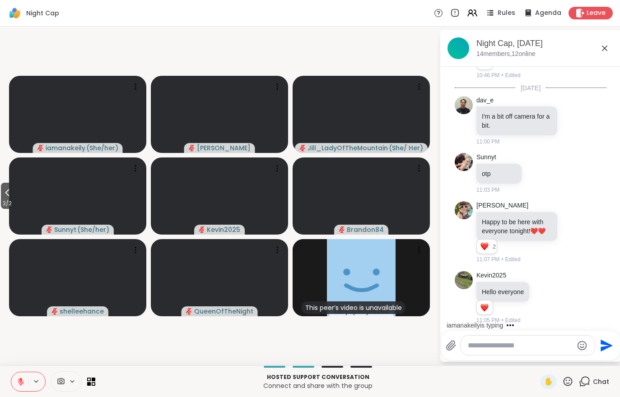
click at [3, 203] on span "2 / 2" at bounding box center [7, 203] width 13 height 11
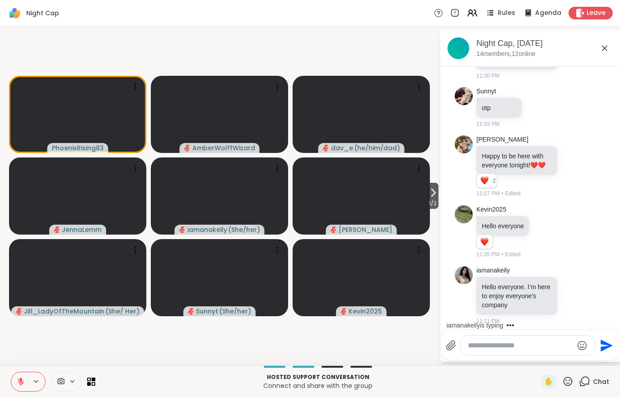
scroll to position [476, 0]
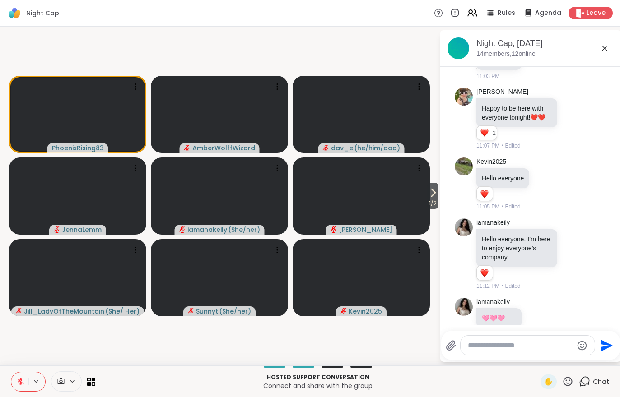
click at [17, 375] on button at bounding box center [19, 382] width 17 height 19
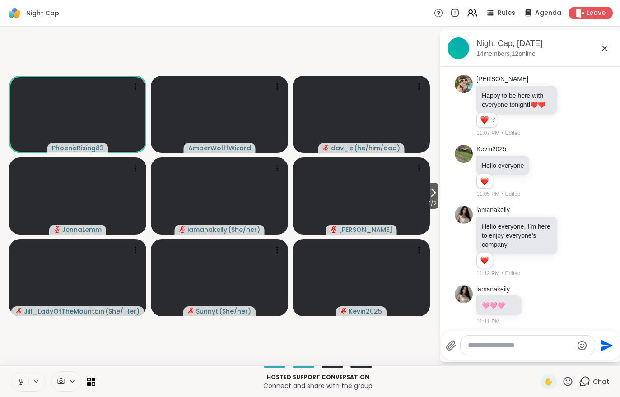
scroll to position [537, 0]
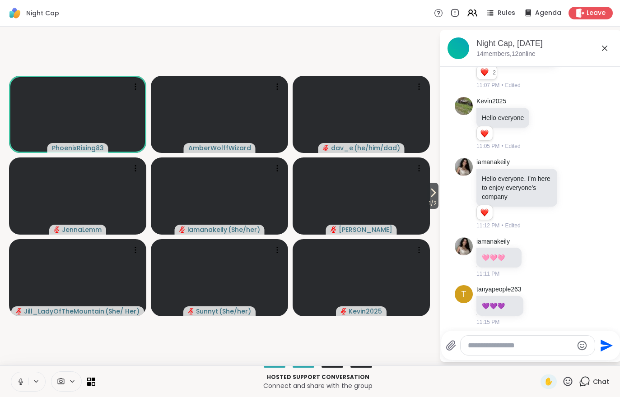
click at [17, 380] on icon at bounding box center [21, 382] width 8 height 8
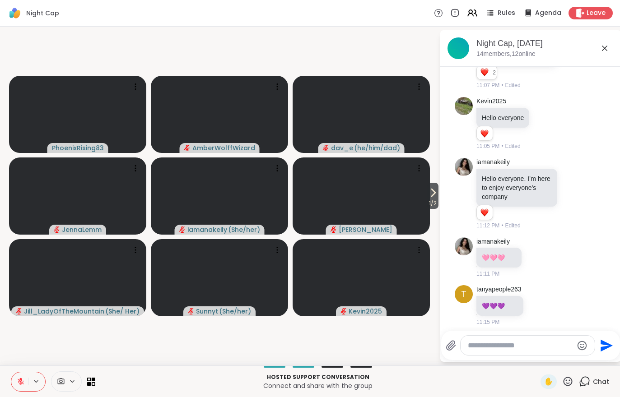
click at [432, 198] on icon at bounding box center [433, 192] width 11 height 11
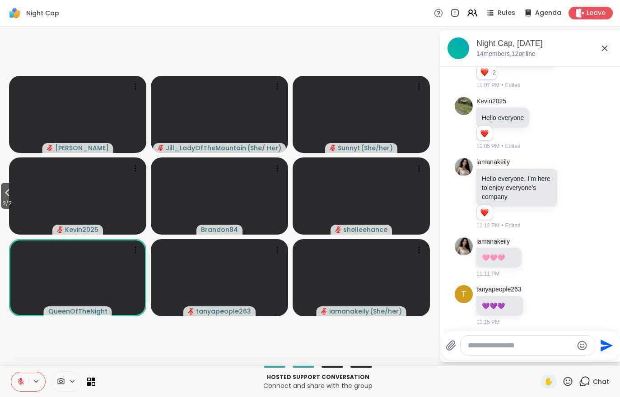
click at [1, 205] on span "2 / 2" at bounding box center [7, 203] width 13 height 11
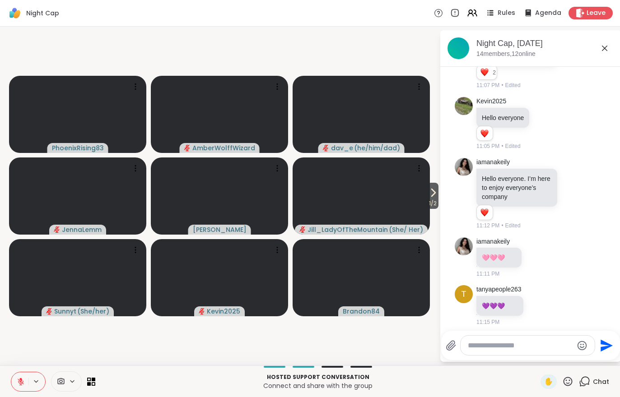
scroll to position [585, 0]
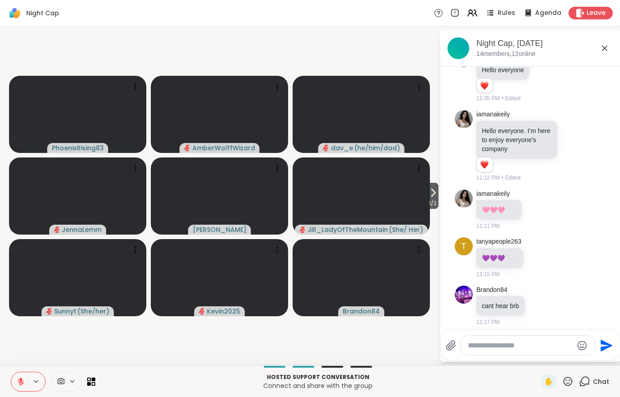
click at [432, 203] on span "1 / 2" at bounding box center [432, 203] width 11 height 11
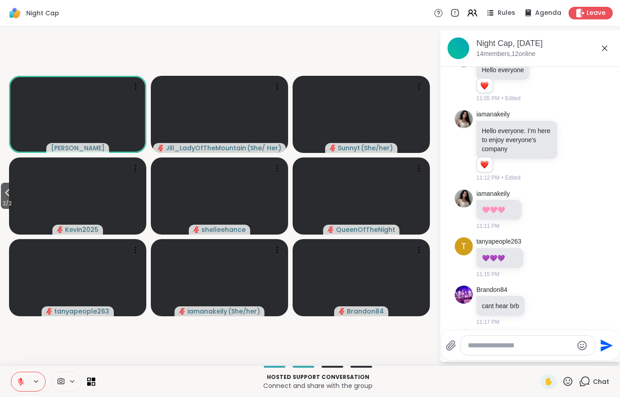
click at [12, 206] on span "2 / 2" at bounding box center [7, 203] width 13 height 11
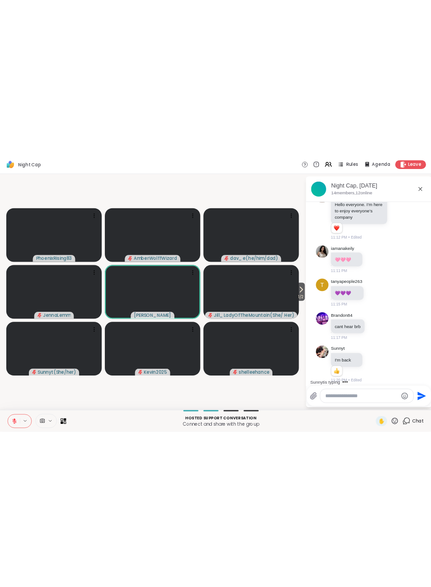
scroll to position [729, 0]
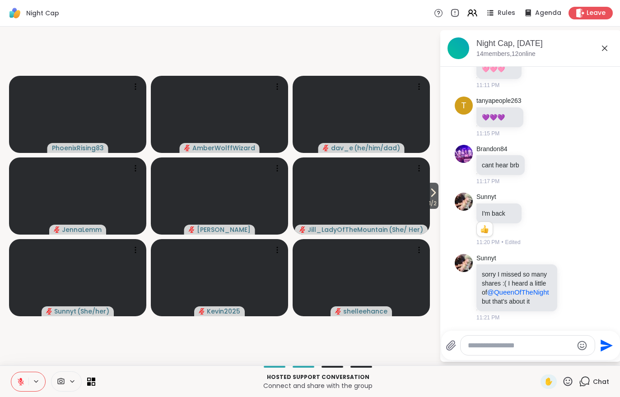
click at [434, 198] on icon at bounding box center [433, 192] width 11 height 11
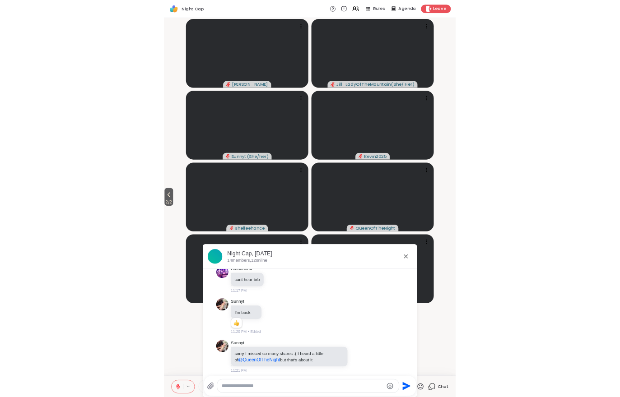
scroll to position [540, 0]
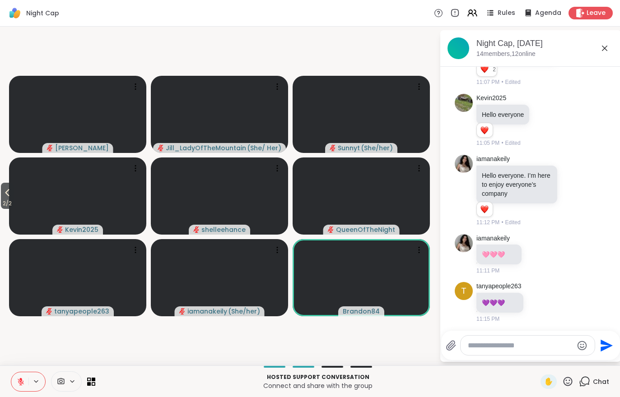
click at [4, 194] on icon at bounding box center [7, 192] width 11 height 11
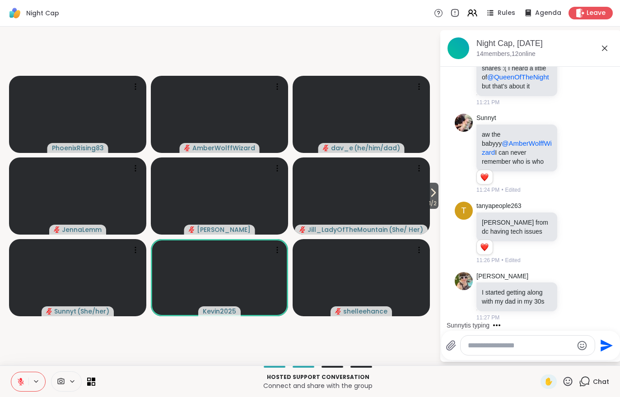
scroll to position [1051, 0]
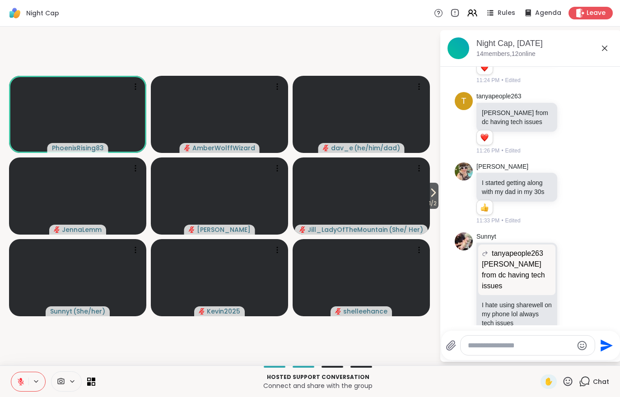
click at [432, 204] on span "1 / 2" at bounding box center [432, 203] width 11 height 11
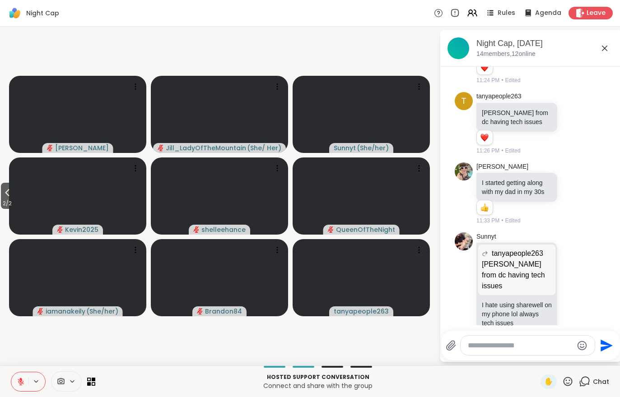
click at [25, 189] on video at bounding box center [77, 196] width 137 height 77
click at [6, 202] on span "2 / 2" at bounding box center [7, 203] width 13 height 11
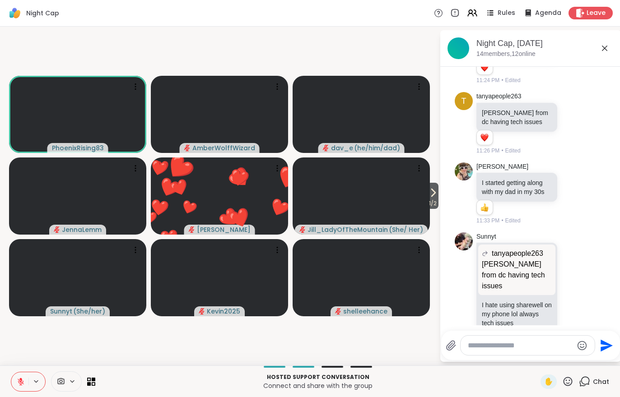
click at [484, 350] on textarea "Type your message" at bounding box center [520, 345] width 105 height 9
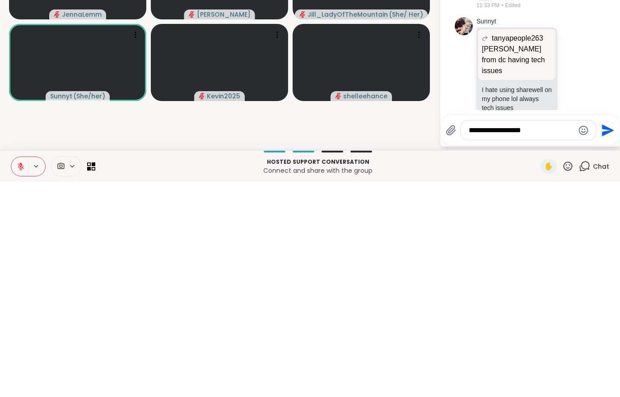
type textarea "**********"
click at [597, 336] on button "Send" at bounding box center [607, 346] width 20 height 20
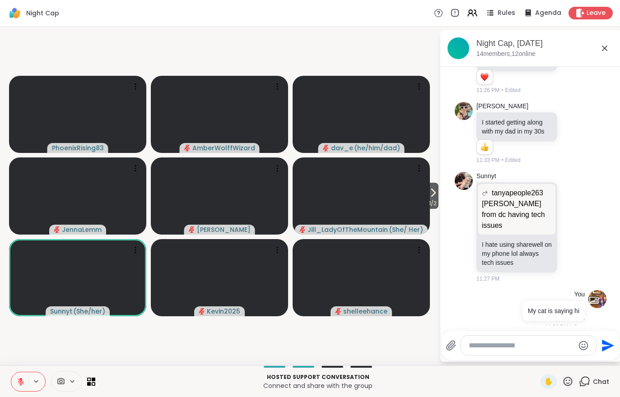
scroll to position [1124, 0]
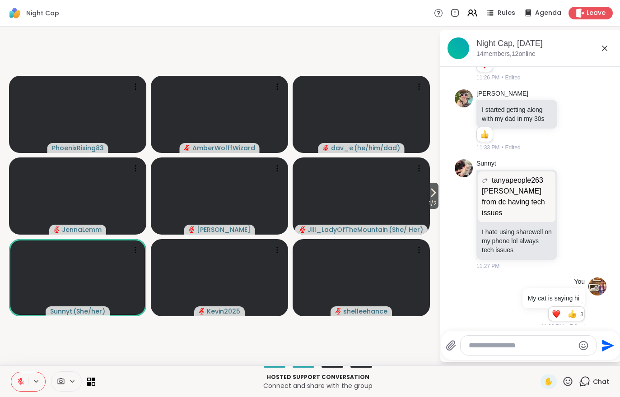
click at [560, 311] on button "2" at bounding box center [555, 314] width 9 height 7
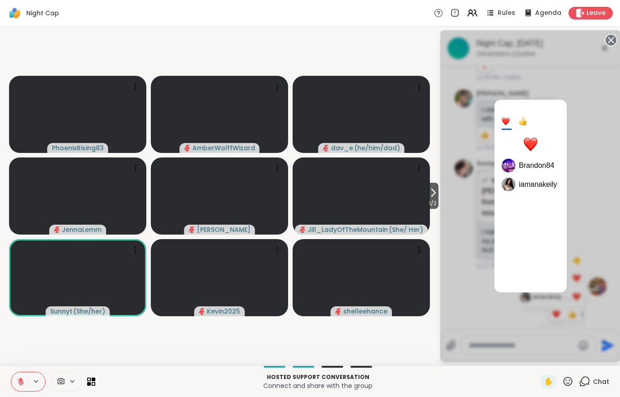
click at [522, 126] on div "1" at bounding box center [524, 122] width 10 height 16
click at [484, 265] on div "2 1 Kevin2025" at bounding box center [530, 196] width 181 height 332
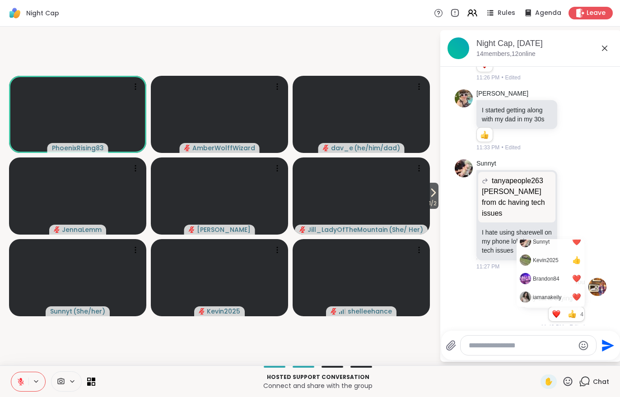
scroll to position [7, 0]
click at [566, 386] on icon at bounding box center [567, 381] width 11 height 11
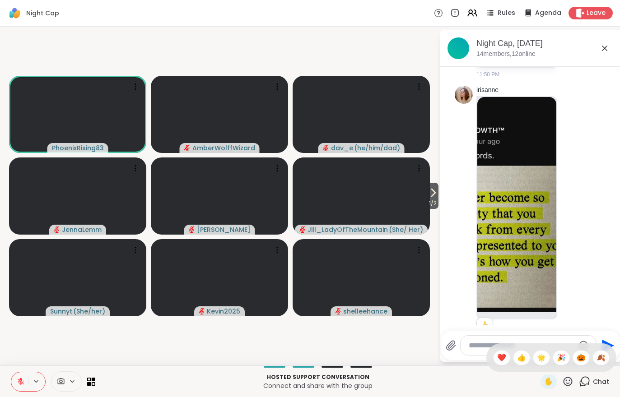
scroll to position [1789, 0]
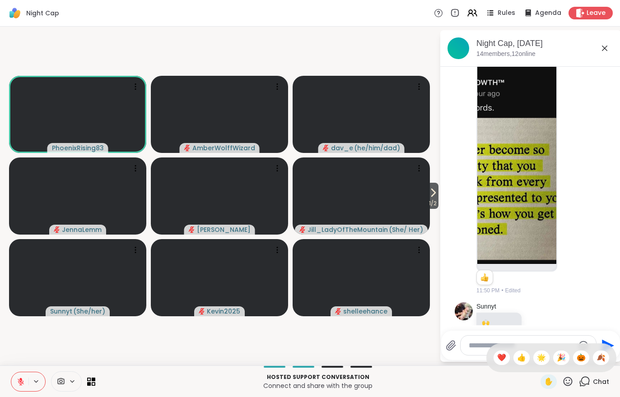
click at [430, 195] on icon at bounding box center [433, 192] width 11 height 11
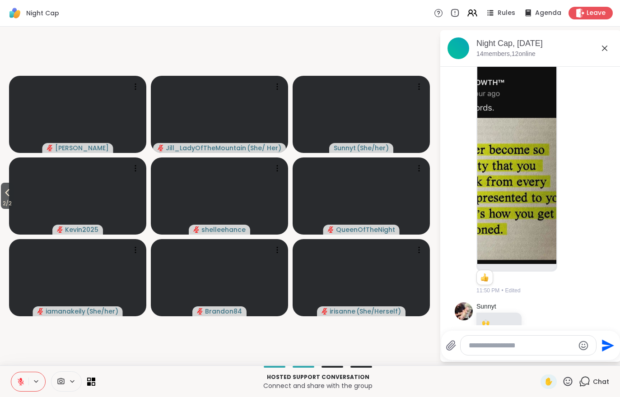
click at [20, 378] on icon at bounding box center [21, 382] width 8 height 8
click at [3, 197] on icon at bounding box center [7, 192] width 11 height 11
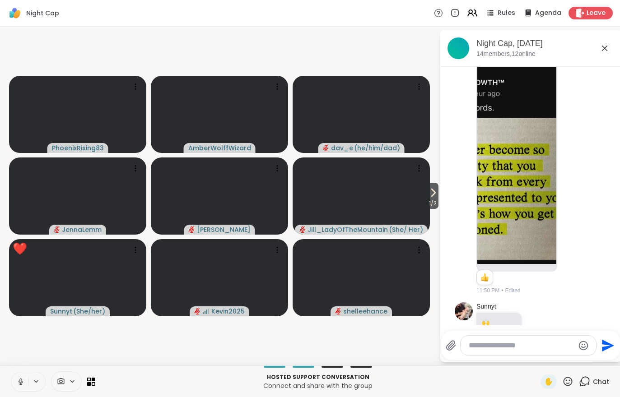
click at [583, 17] on icon at bounding box center [580, 13] width 9 height 9
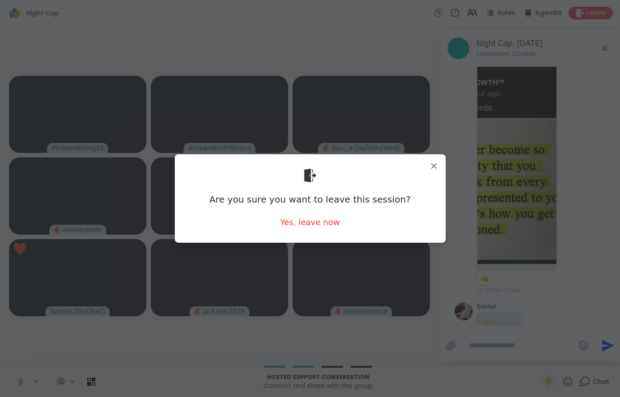
click at [297, 228] on div "Yes, leave now" at bounding box center [310, 222] width 60 height 11
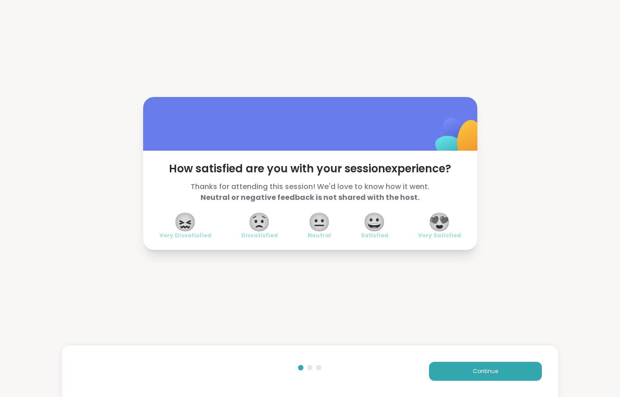
click at [463, 369] on button "Continue" at bounding box center [485, 371] width 113 height 19
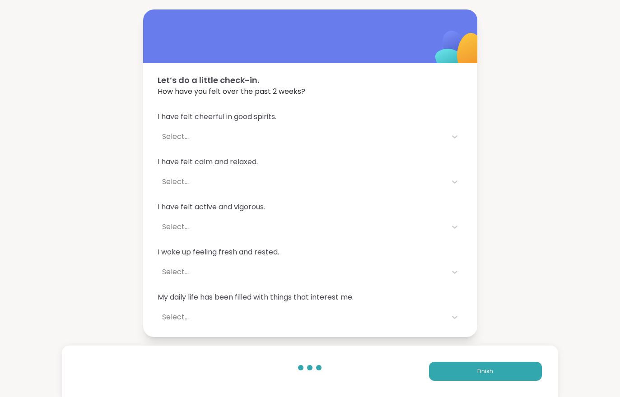
click at [469, 370] on button "Finish" at bounding box center [485, 371] width 113 height 19
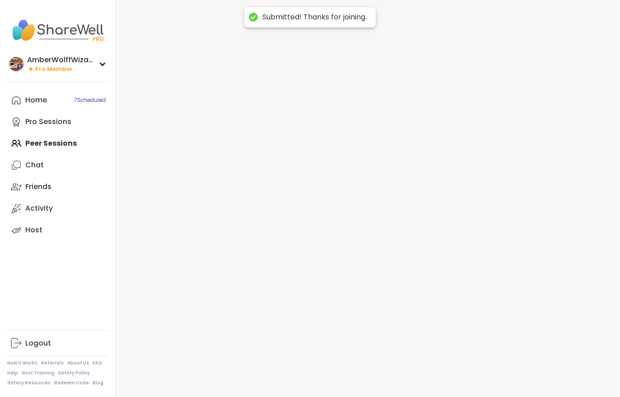
click at [469, 370] on div at bounding box center [368, 198] width 504 height 397
